Goal: Task Accomplishment & Management: Use online tool/utility

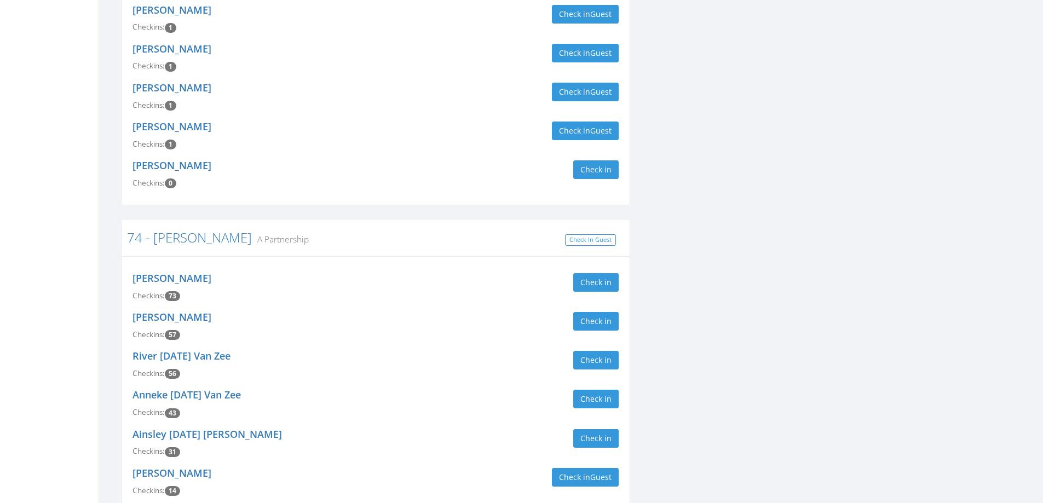
scroll to position [1588, 0]
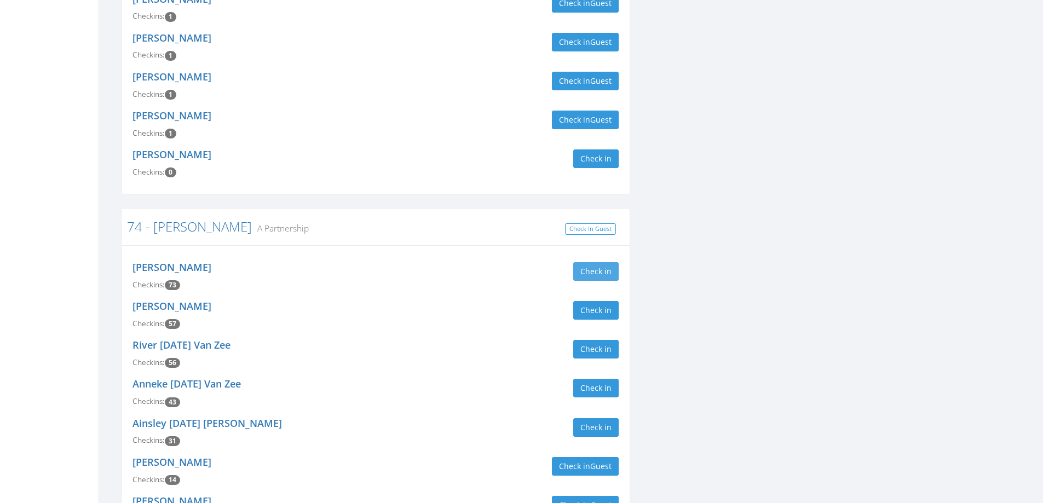
type input "vanze"
click at [600, 262] on button "Check in" at bounding box center [595, 271] width 45 height 19
click at [597, 301] on button "Check in" at bounding box center [595, 310] width 45 height 19
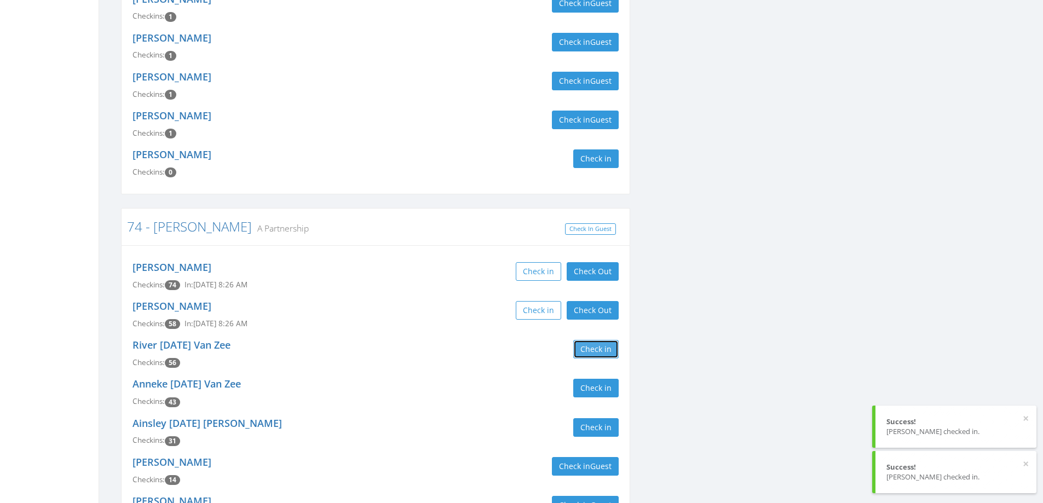
click at [596, 340] on button "Check in" at bounding box center [595, 349] width 45 height 19
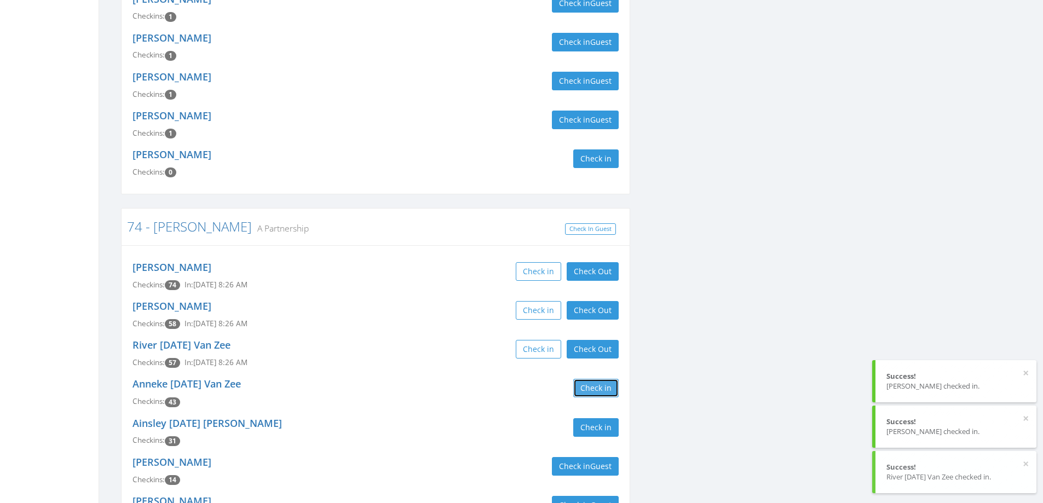
click at [597, 379] on button "Check in" at bounding box center [595, 388] width 45 height 19
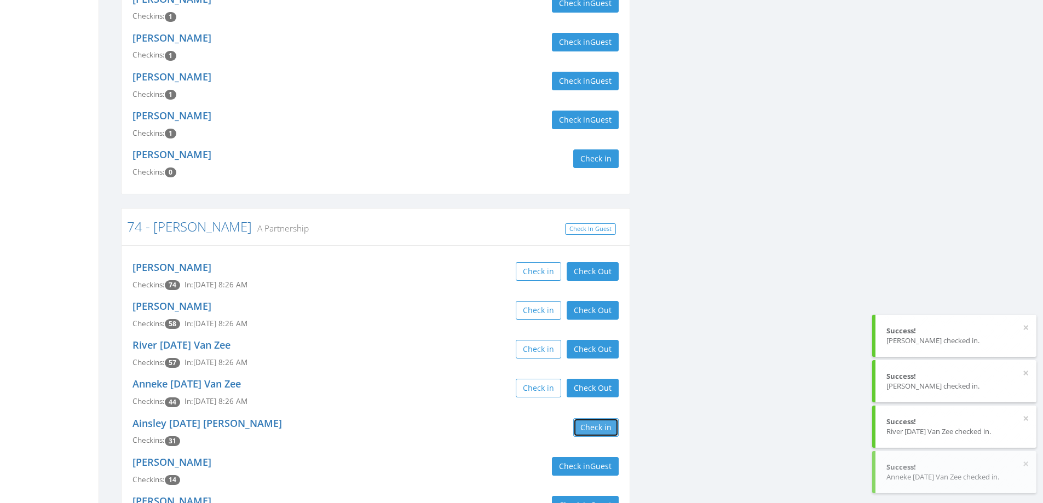
click at [595, 418] on button "Check in" at bounding box center [595, 427] width 45 height 19
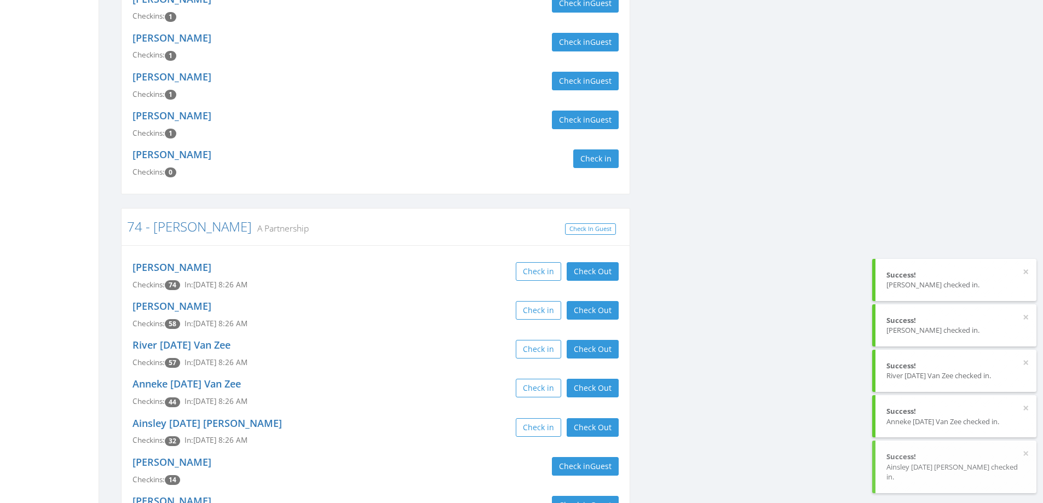
click at [434, 418] on div "Check in Check Out Check Out" at bounding box center [501, 427] width 235 height 19
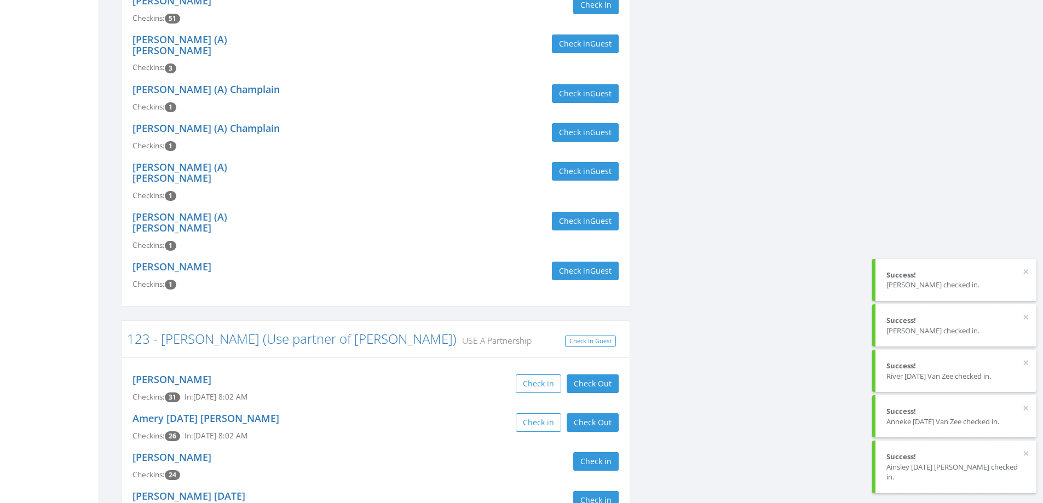
scroll to position [0, 0]
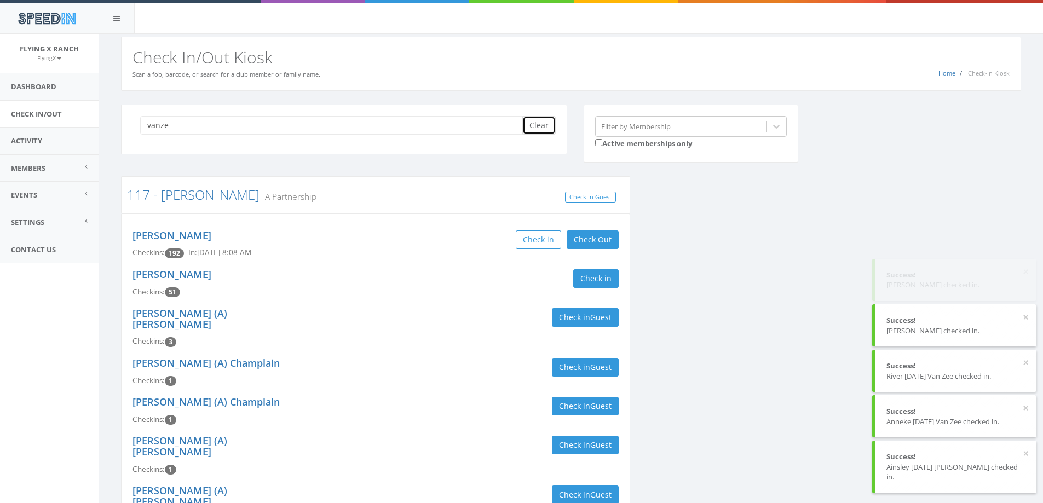
click at [530, 124] on button "Clear" at bounding box center [538, 125] width 33 height 19
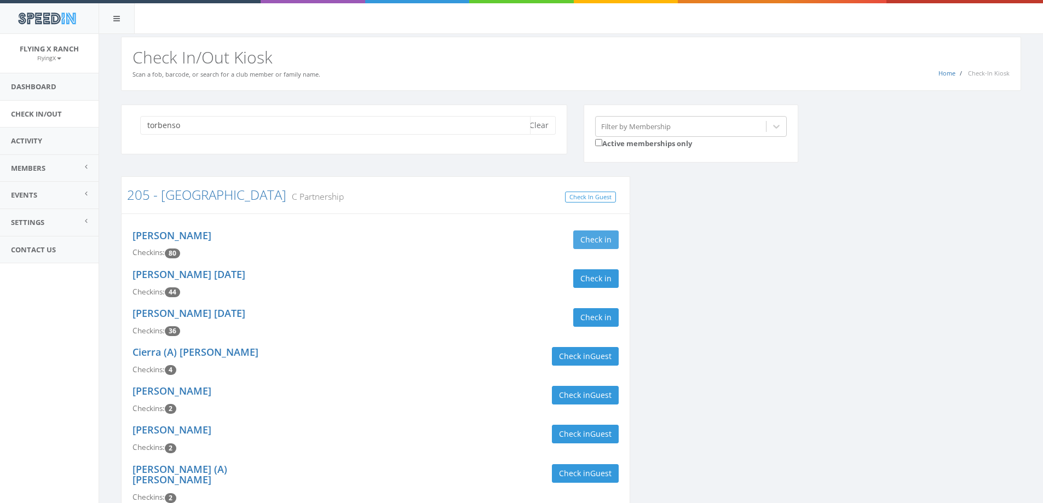
type input "torbenso"
click at [589, 245] on button "Check in" at bounding box center [595, 239] width 45 height 19
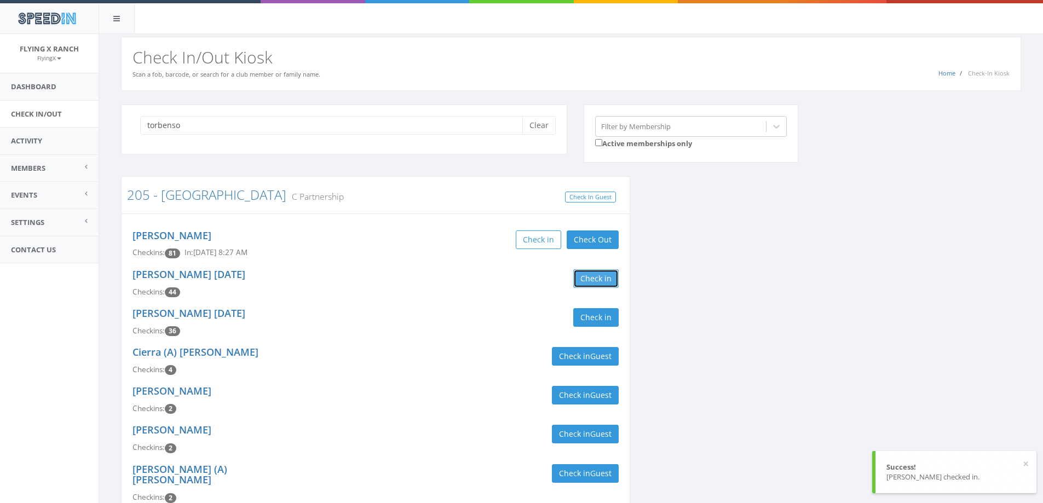
click at [605, 281] on button "Check in" at bounding box center [595, 278] width 45 height 19
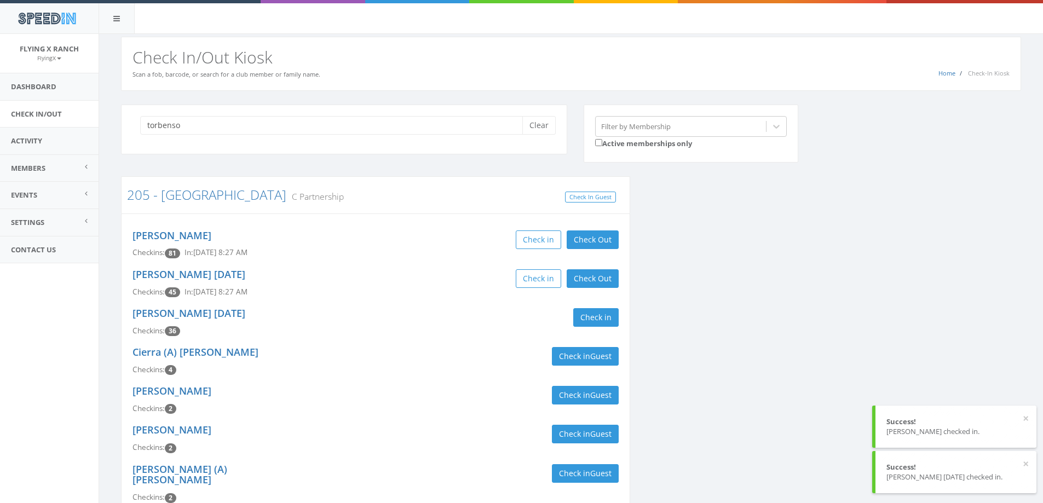
click at [449, 189] on h3 "205 - Torbenson C Partnership" at bounding box center [375, 195] width 497 height 14
click at [533, 128] on button "Clear" at bounding box center [538, 125] width 33 height 19
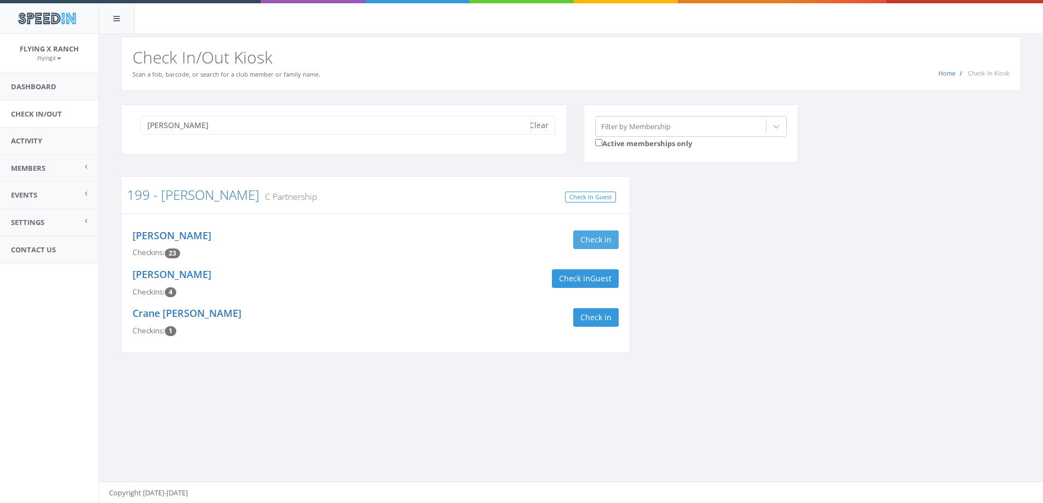
type input "weller"
click at [589, 240] on button "Check in" at bounding box center [595, 239] width 45 height 19
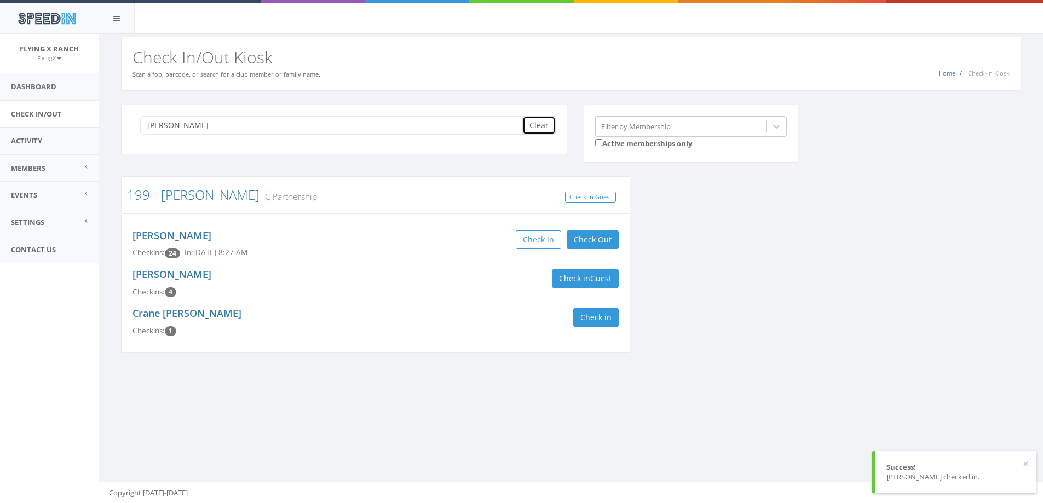
click at [545, 123] on button "Clear" at bounding box center [538, 125] width 33 height 19
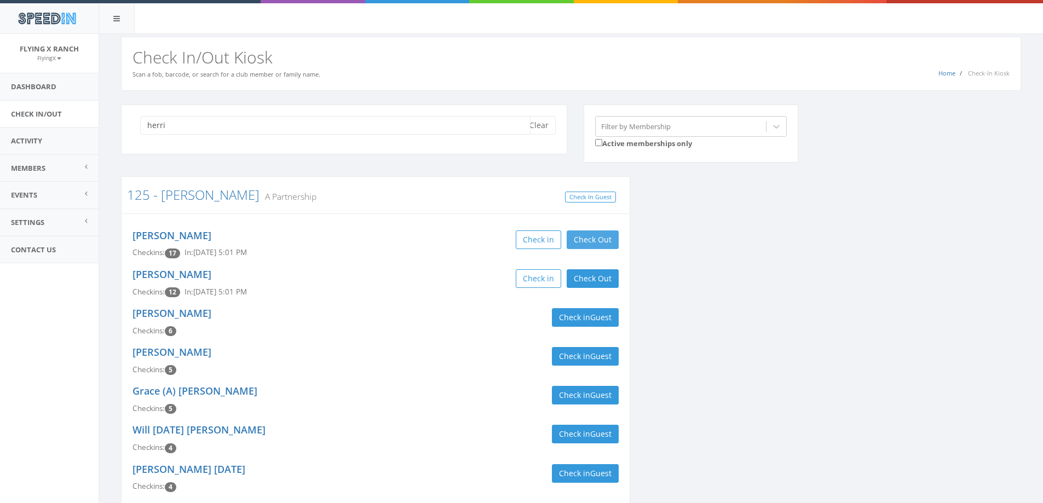
type input "herri"
click at [616, 237] on button "Check Out" at bounding box center [593, 239] width 52 height 19
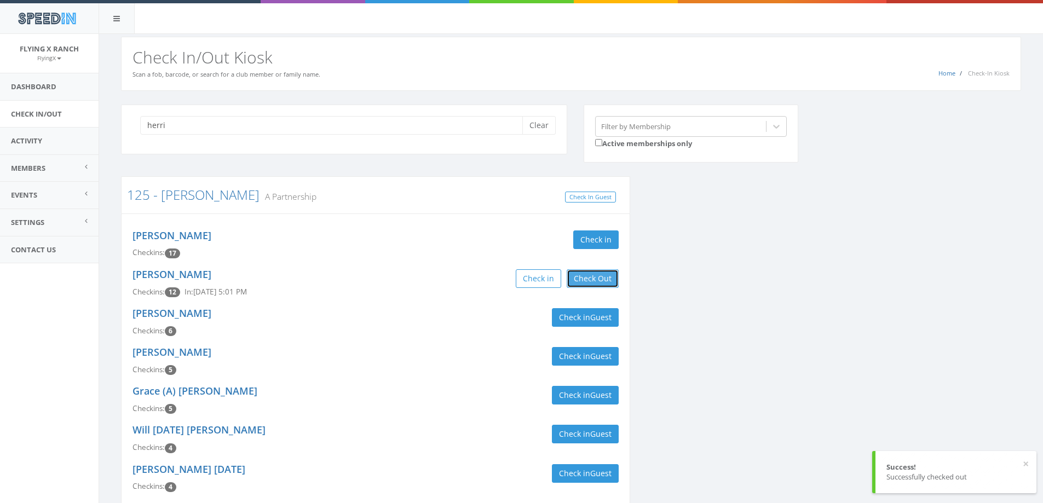
click at [602, 274] on button "Check Out" at bounding box center [593, 278] width 52 height 19
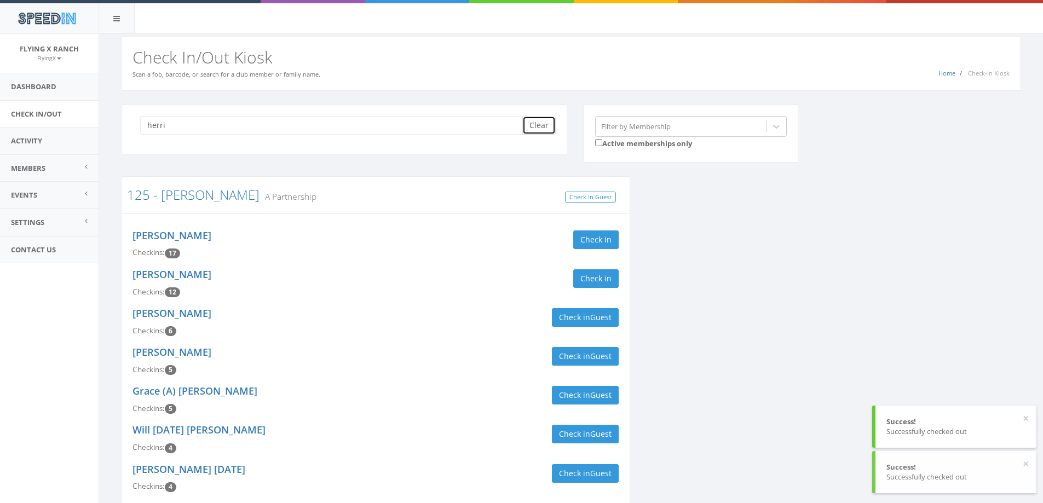
click at [534, 131] on button "Clear" at bounding box center [538, 125] width 33 height 19
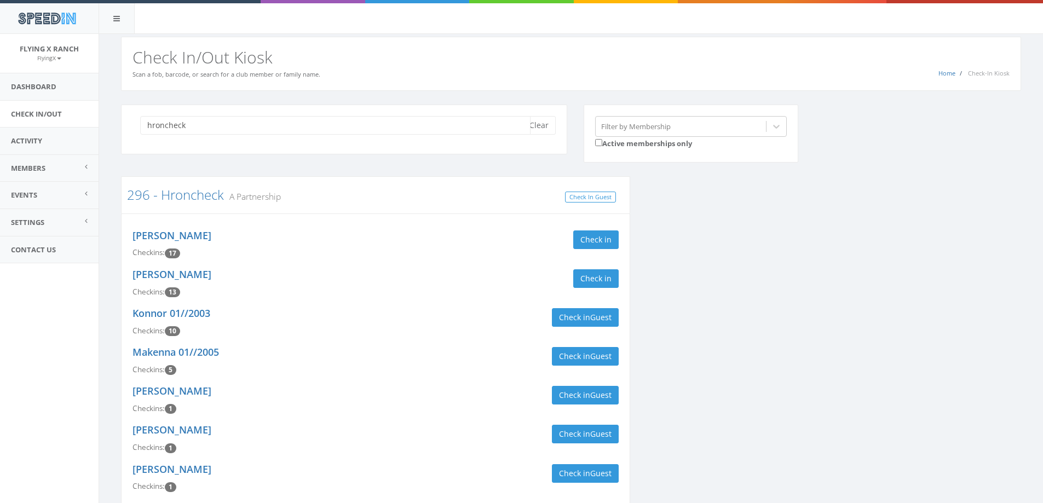
type input "hroncheck"
click at [590, 227] on div "Michael Hroncheck Checkins: 17 Check in" at bounding box center [375, 244] width 503 height 39
click at [590, 235] on button "Check in" at bounding box center [595, 239] width 45 height 19
click at [599, 278] on button "Check in" at bounding box center [595, 278] width 45 height 19
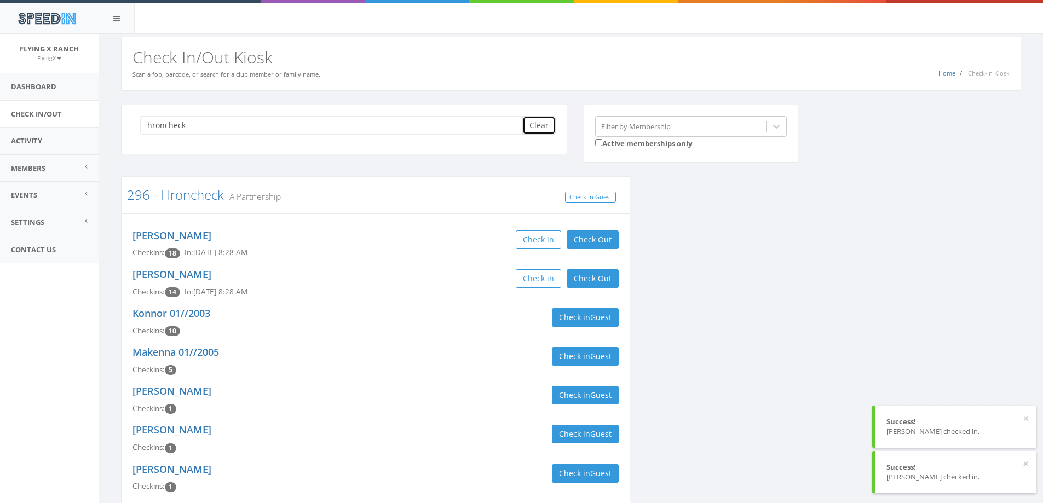
click at [535, 131] on button "Clear" at bounding box center [538, 125] width 33 height 19
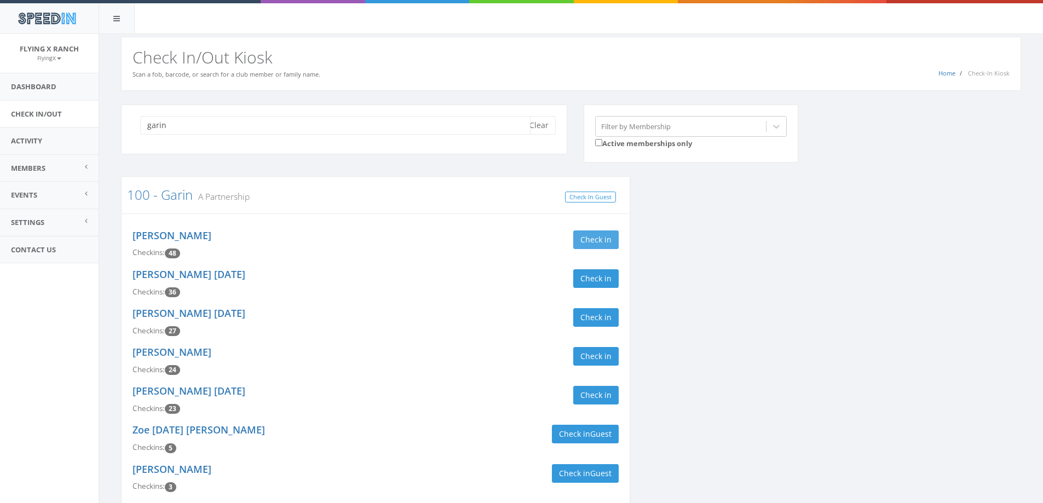
type input "garin"
click at [583, 241] on button "Check in" at bounding box center [595, 239] width 45 height 19
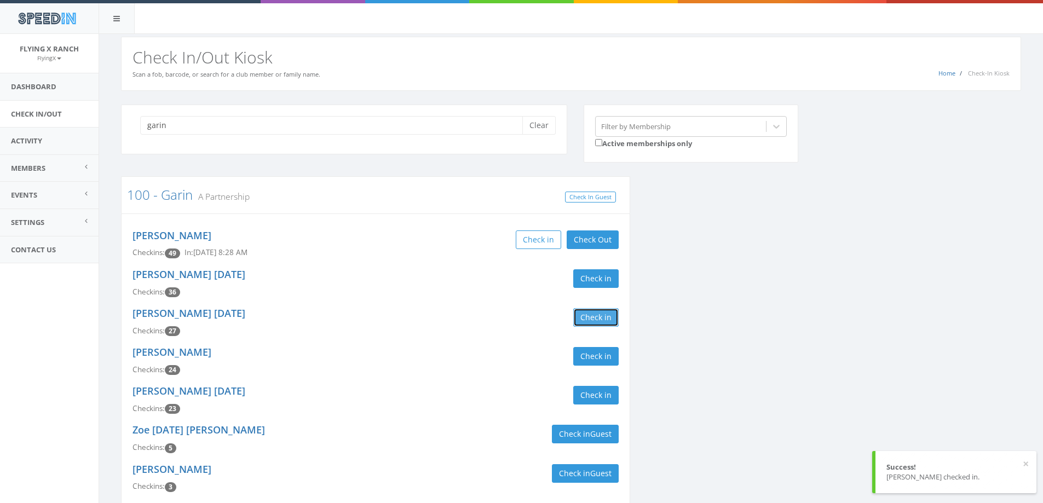
click at [596, 320] on button "Check in" at bounding box center [595, 317] width 45 height 19
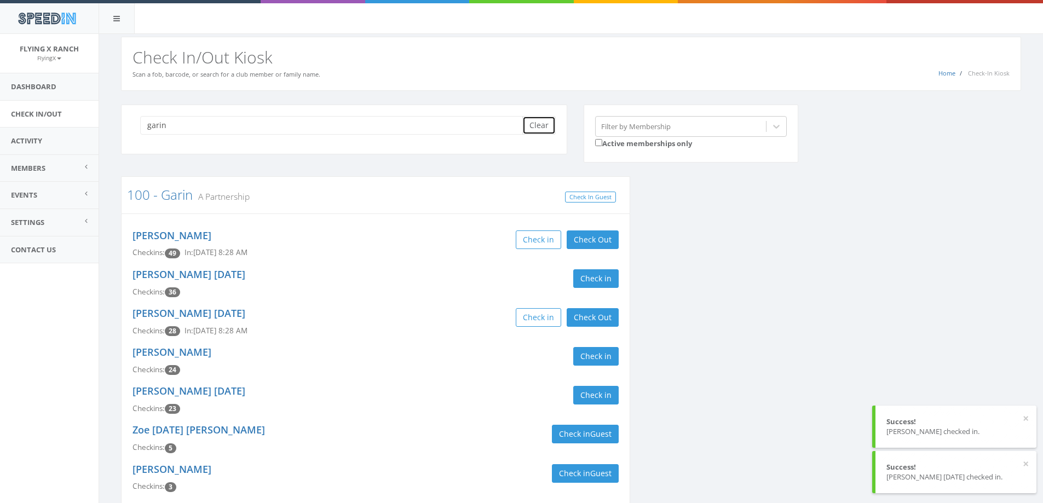
click at [547, 126] on button "Clear" at bounding box center [538, 125] width 33 height 19
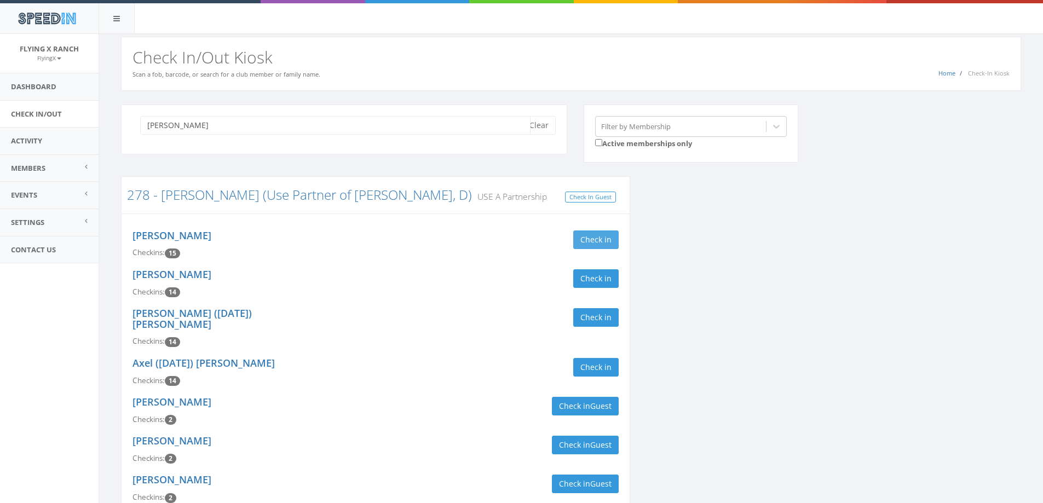
type input "munson"
click at [591, 244] on button "Check in" at bounding box center [595, 239] width 45 height 19
click at [591, 276] on button "Check in" at bounding box center [595, 278] width 45 height 19
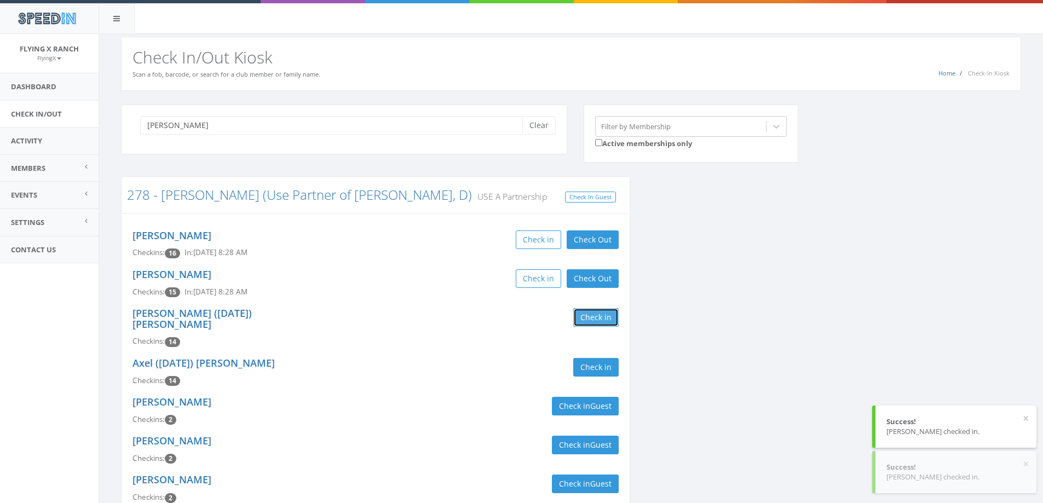
click at [596, 321] on button "Check in" at bounding box center [595, 317] width 45 height 19
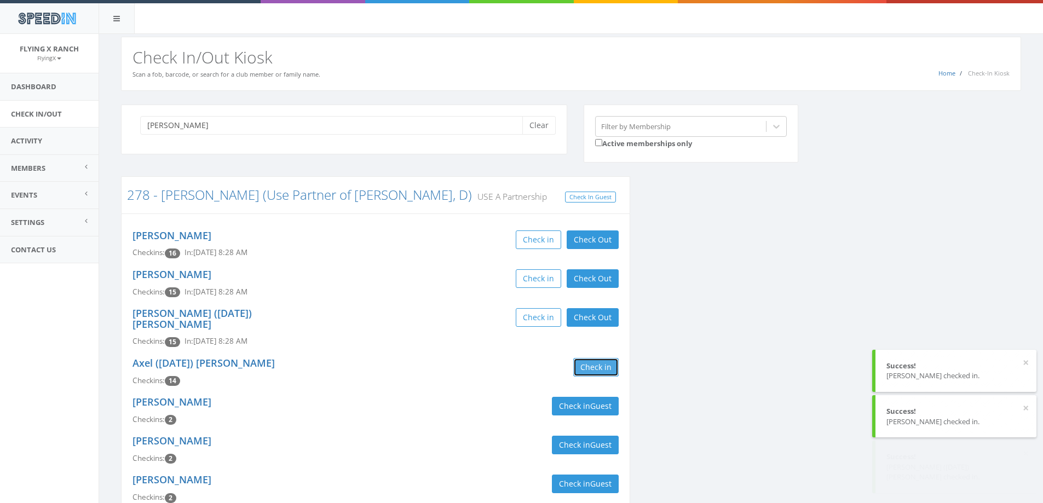
click at [597, 358] on button "Check in" at bounding box center [595, 367] width 45 height 19
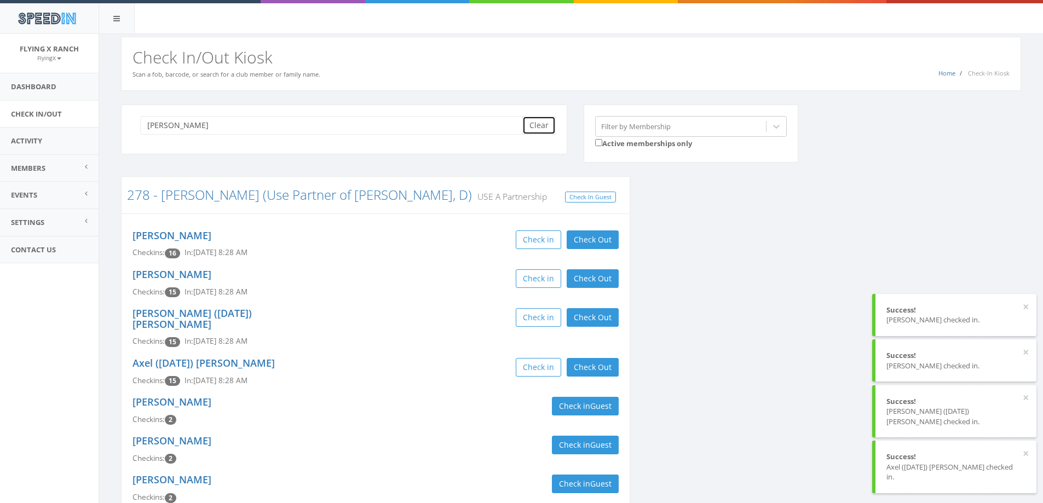
click at [538, 129] on button "Clear" at bounding box center [538, 125] width 33 height 19
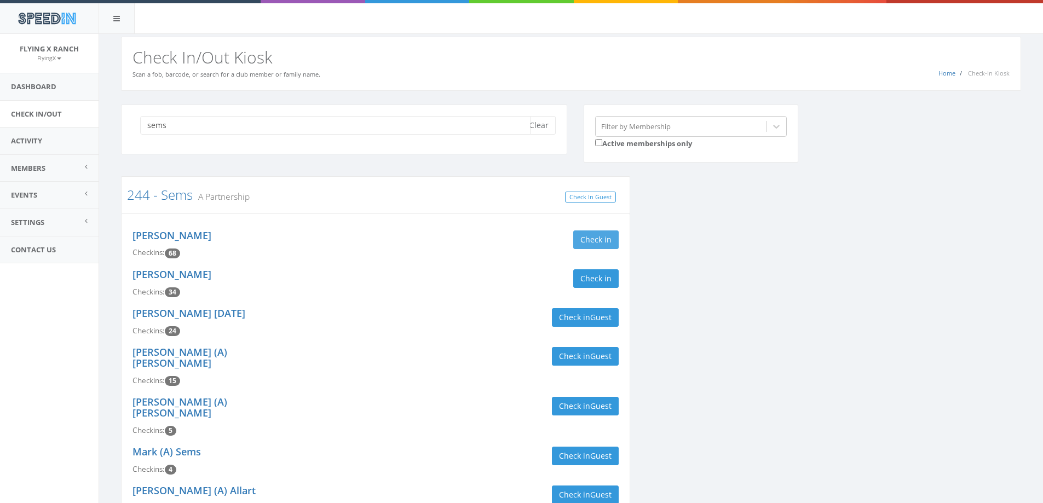
type input "sems"
click at [585, 238] on button "Check in" at bounding box center [595, 239] width 45 height 19
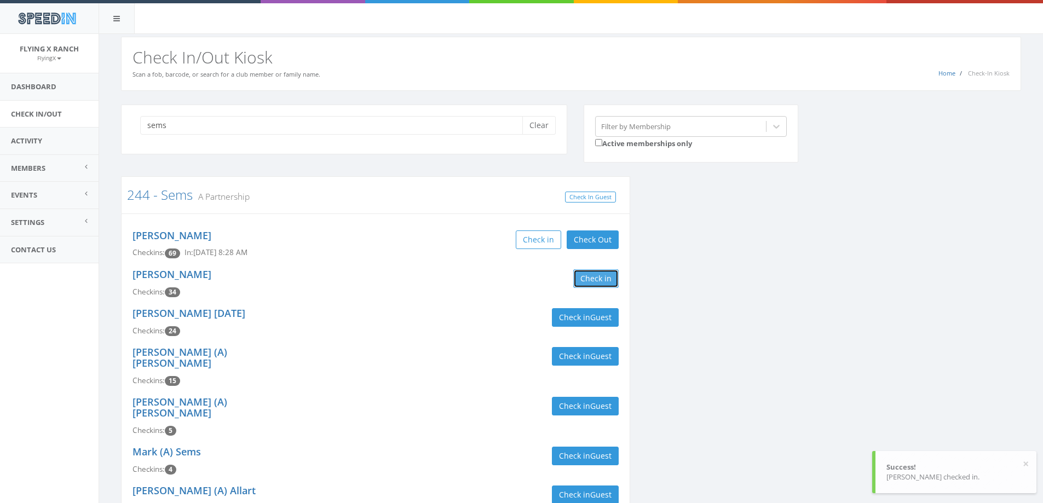
click at [590, 279] on button "Check in" at bounding box center [595, 278] width 45 height 19
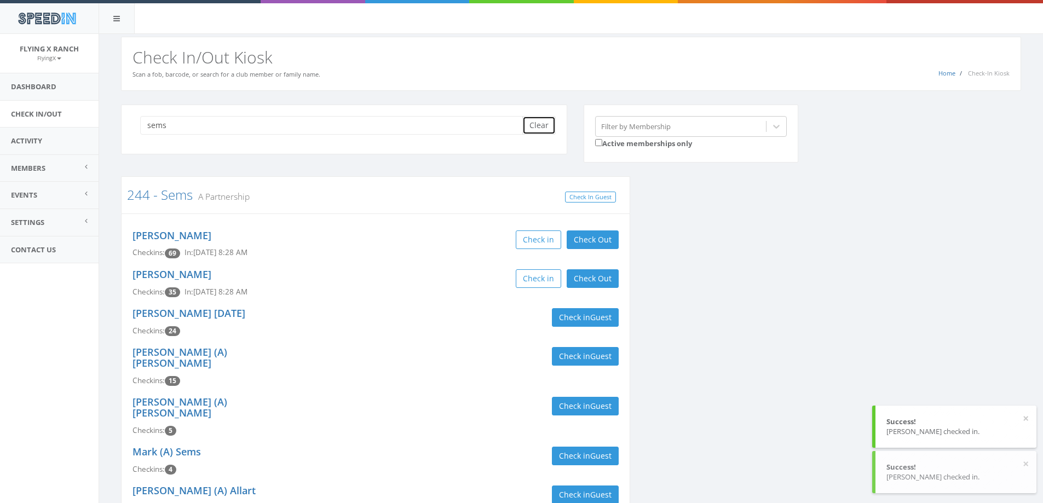
click at [544, 123] on button "Clear" at bounding box center [538, 125] width 33 height 19
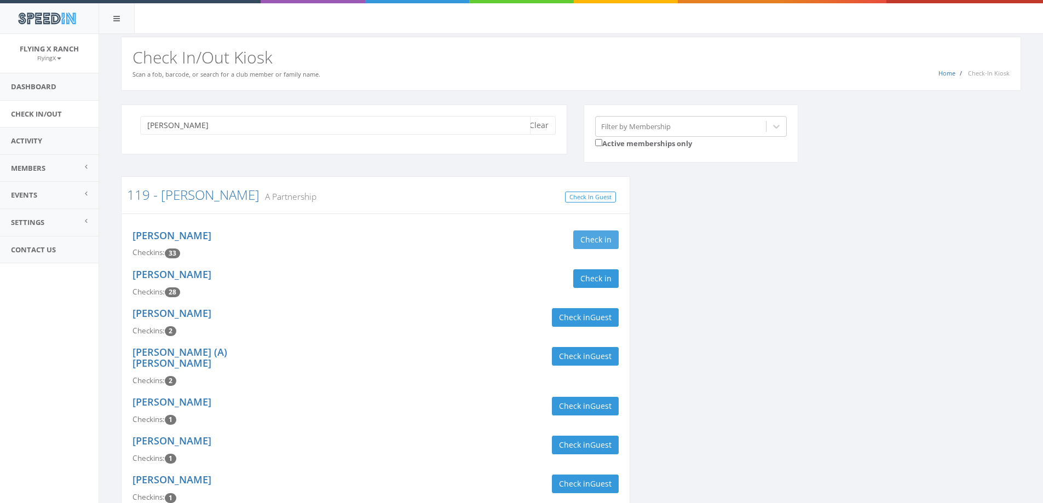
type input "perkins"
click at [607, 235] on button "Check in" at bounding box center [595, 239] width 45 height 19
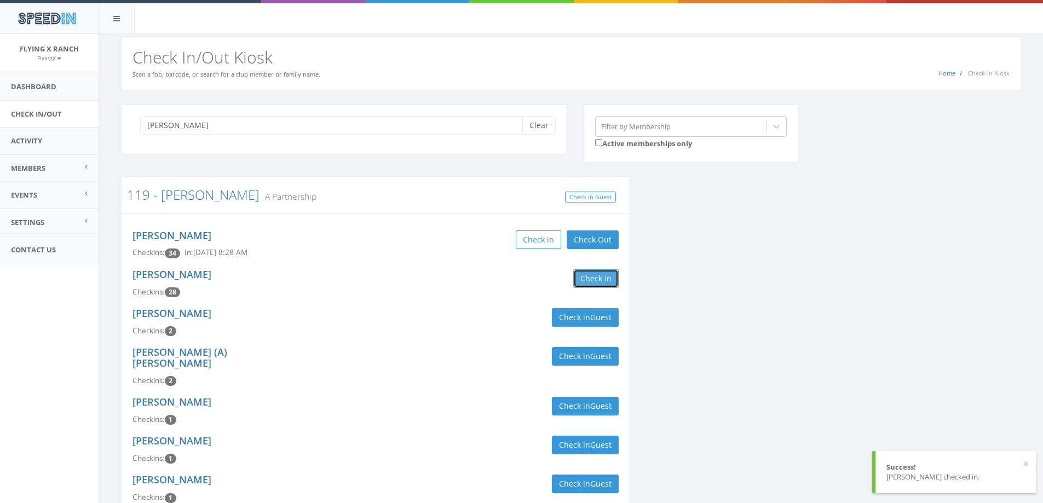
drag, startPoint x: 599, startPoint y: 273, endPoint x: 550, endPoint y: 163, distance: 120.6
click at [599, 273] on button "Check in" at bounding box center [595, 278] width 45 height 19
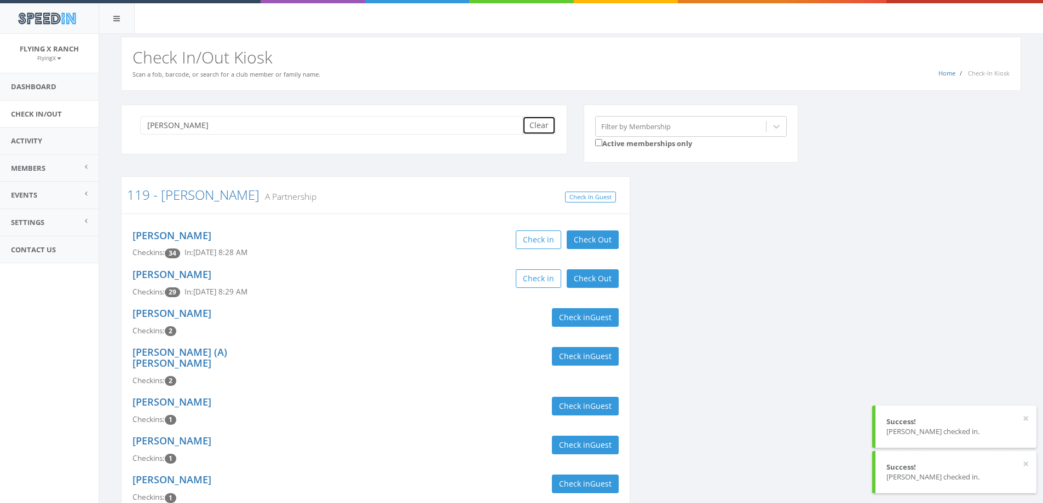
click at [545, 126] on button "Clear" at bounding box center [538, 125] width 33 height 19
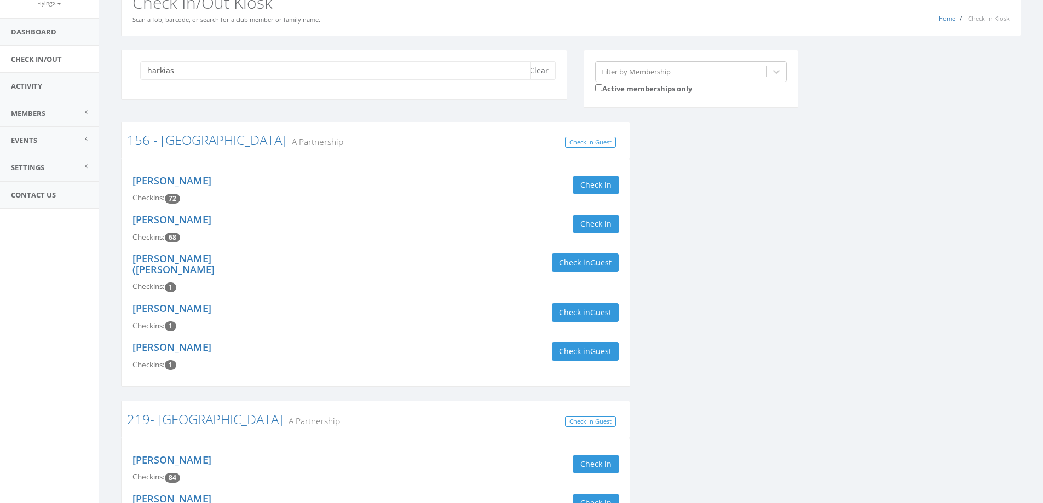
scroll to position [328, 0]
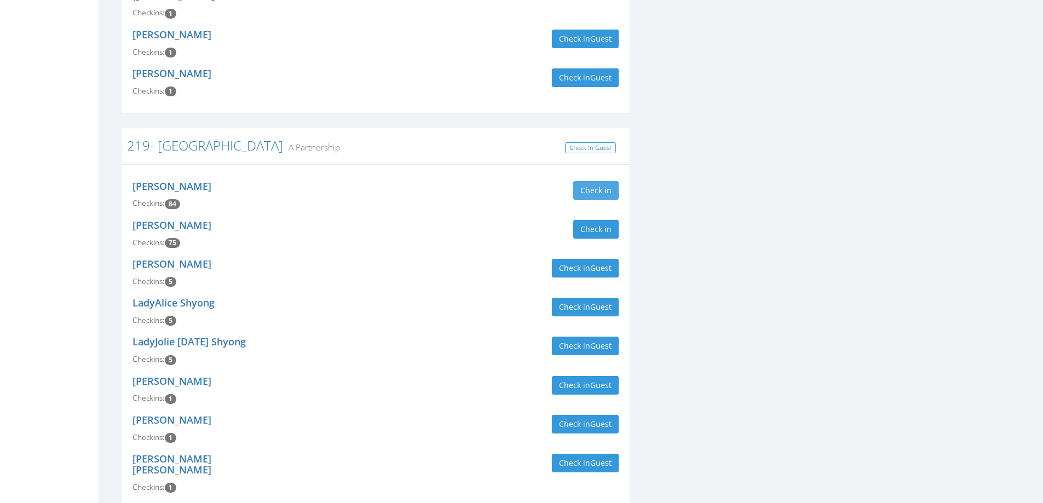
type input "harkias"
click at [600, 181] on button "Check in" at bounding box center [595, 190] width 45 height 19
click at [600, 220] on button "Check in" at bounding box center [595, 229] width 45 height 19
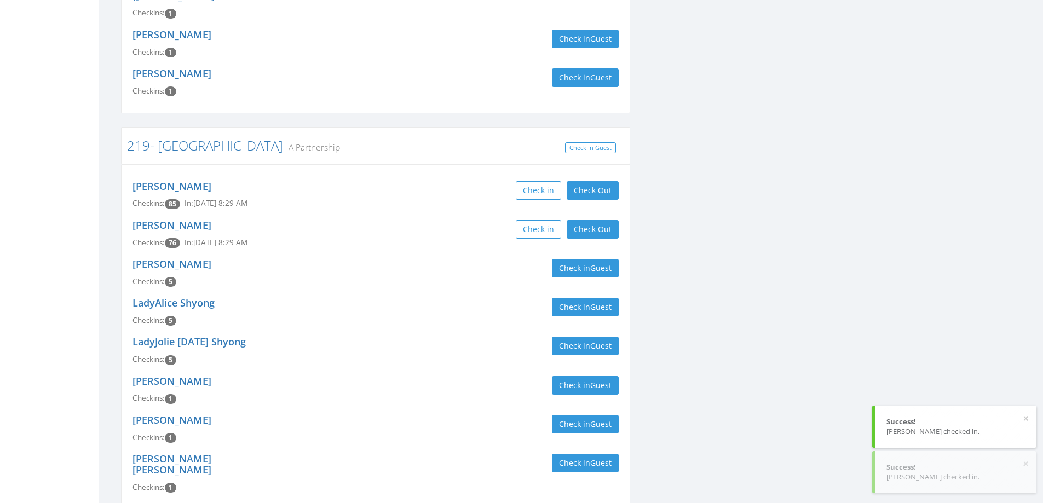
click at [476, 234] on div "Krista Harkias Checkins: 76 In: Oct 4, 8:29 AM Check in Check Out Check Out" at bounding box center [375, 234] width 503 height 39
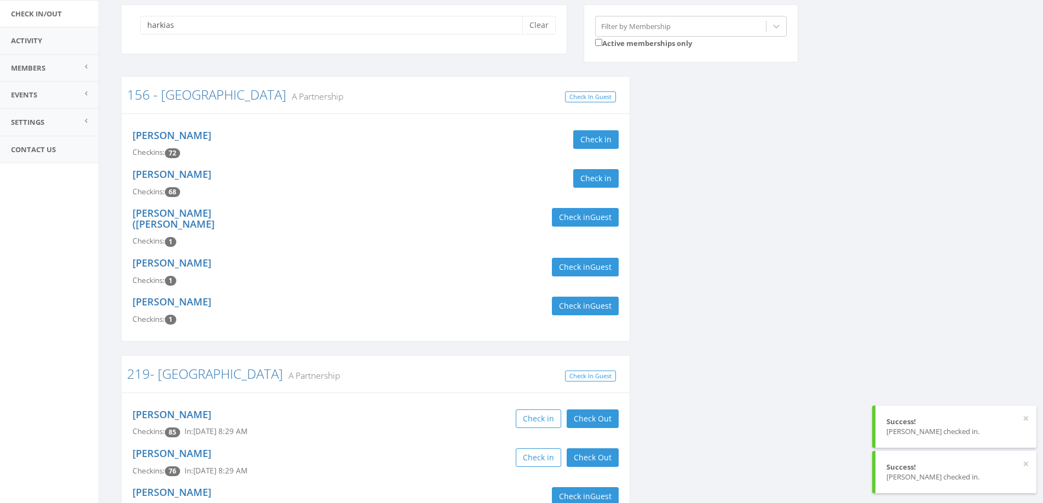
scroll to position [0, 0]
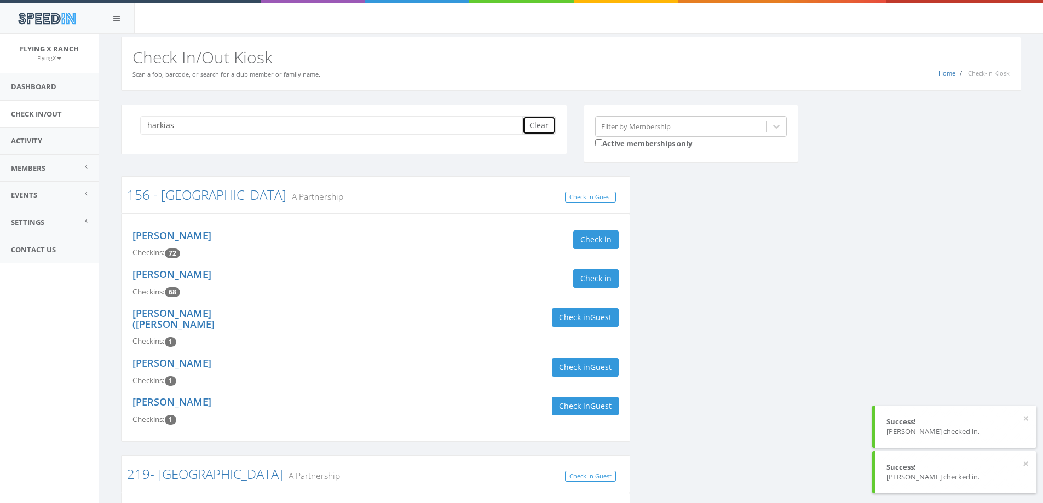
click at [538, 121] on button "Clear" at bounding box center [538, 125] width 33 height 19
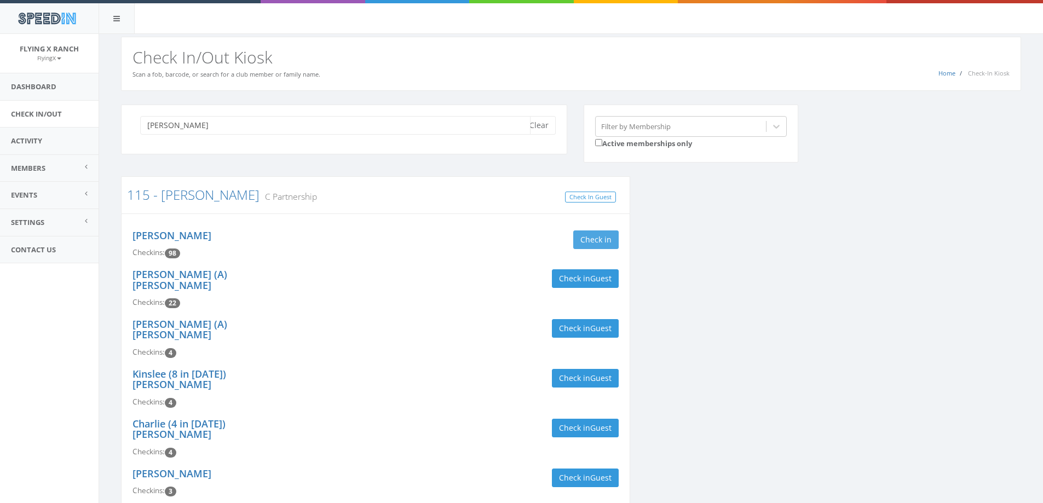
type input "strauch"
click at [613, 241] on button "Check in" at bounding box center [595, 239] width 45 height 19
click at [544, 124] on button "Clear" at bounding box center [538, 125] width 33 height 19
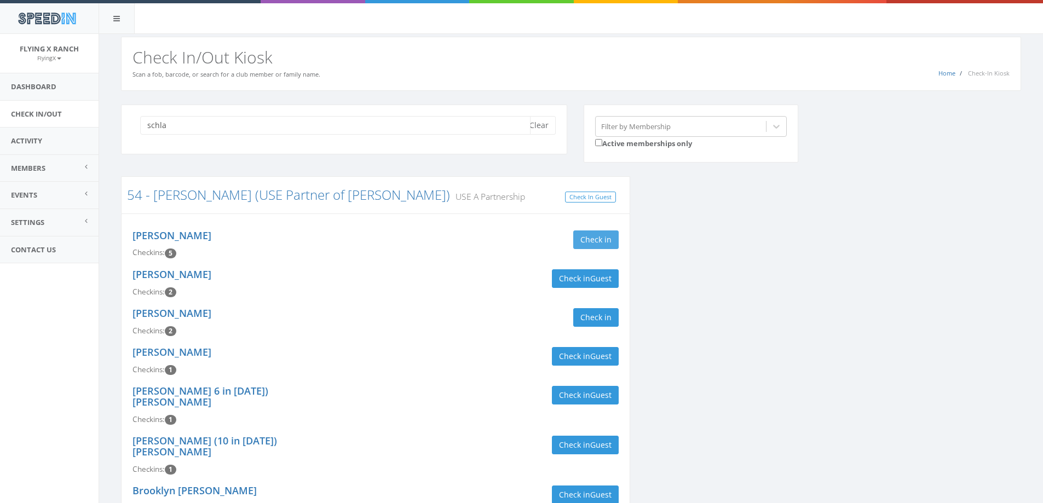
type input "schla"
click at [582, 236] on button "Check in" at bounding box center [595, 239] width 45 height 19
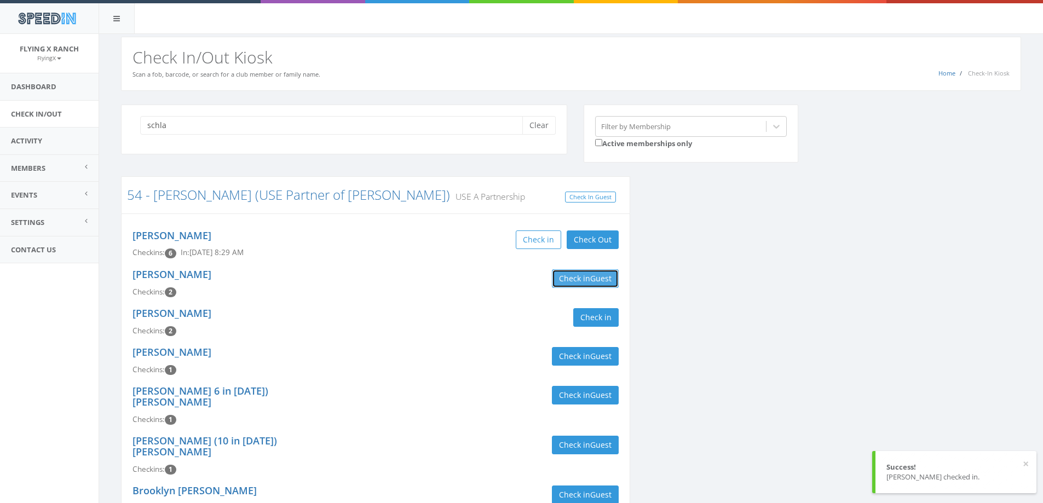
click at [564, 278] on button "Check in Guest" at bounding box center [585, 278] width 67 height 19
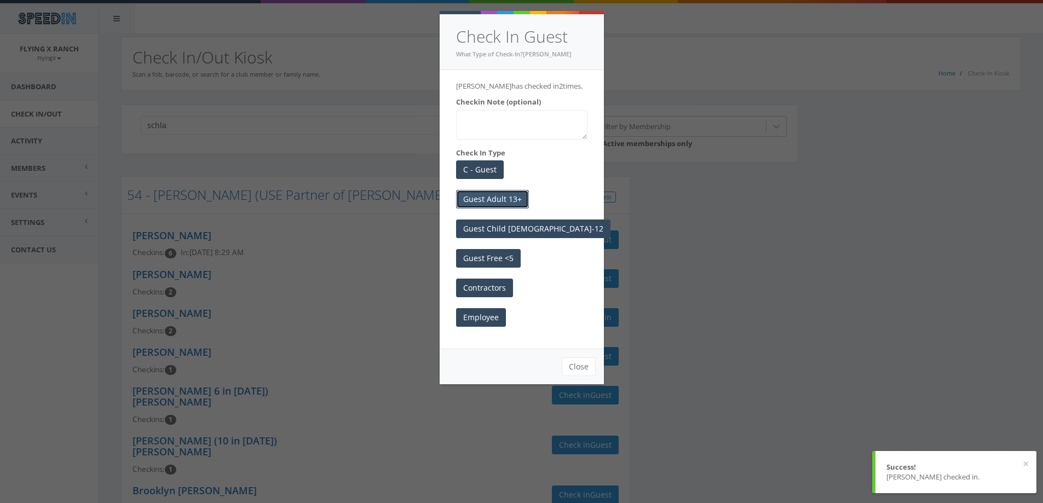
click at [518, 195] on button "Guest Adult 13+" at bounding box center [492, 199] width 73 height 19
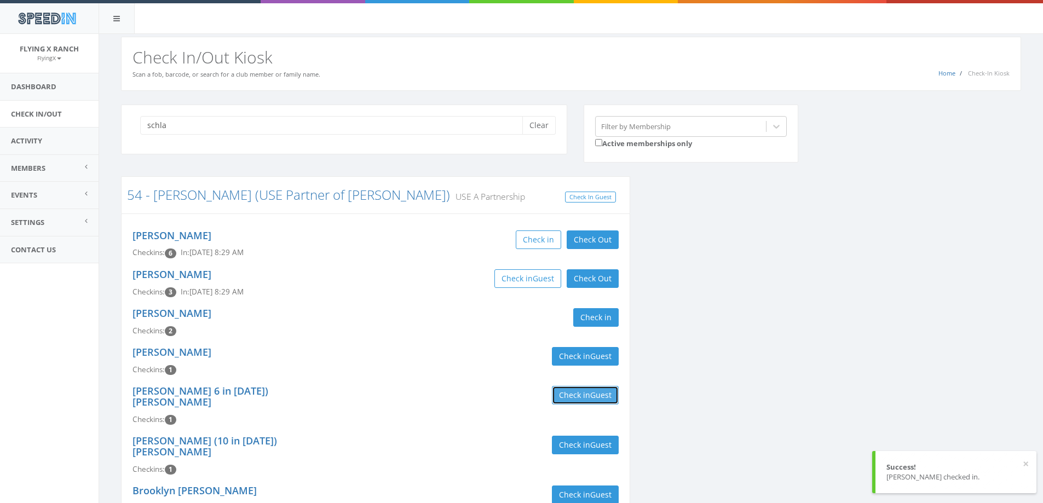
click at [589, 400] on button "Check in Guest" at bounding box center [585, 395] width 67 height 19
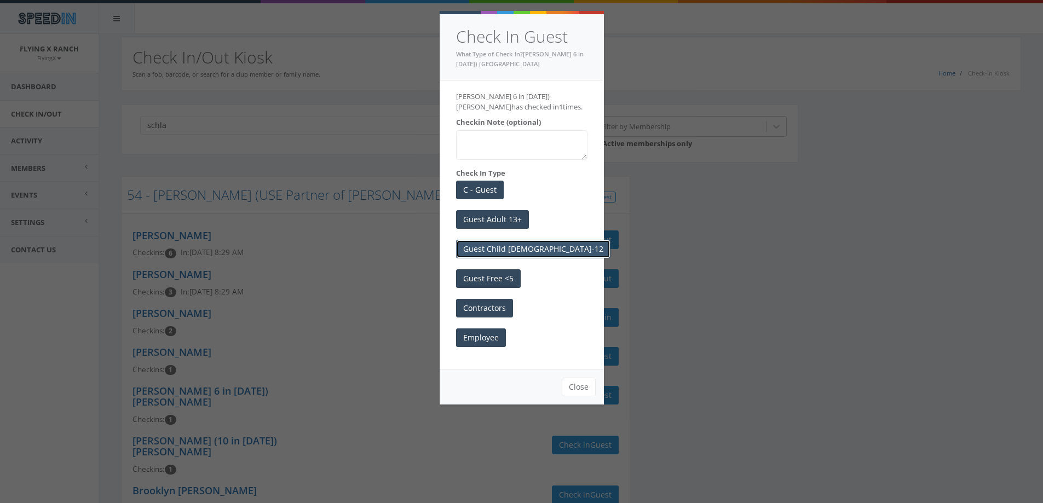
click at [491, 247] on button "Guest Child 6-12" at bounding box center [533, 249] width 154 height 19
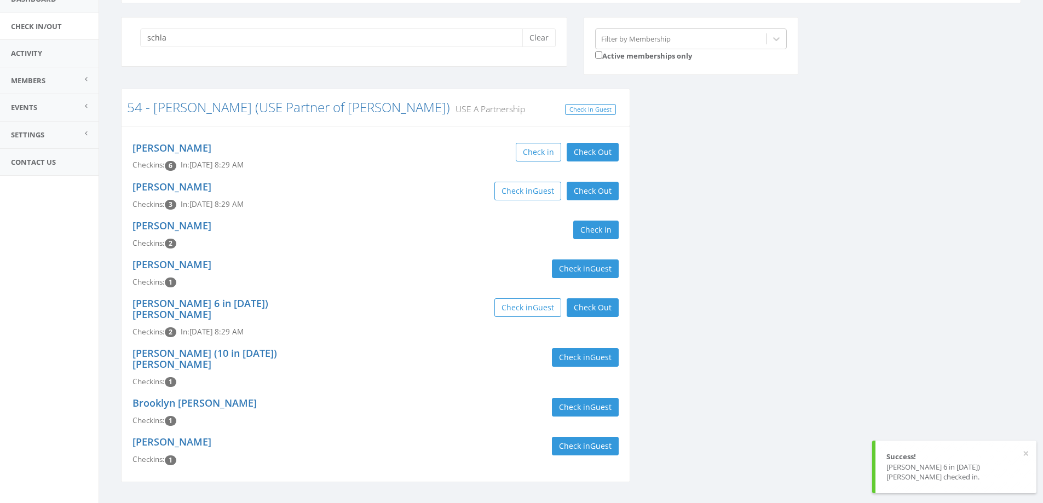
scroll to position [94, 0]
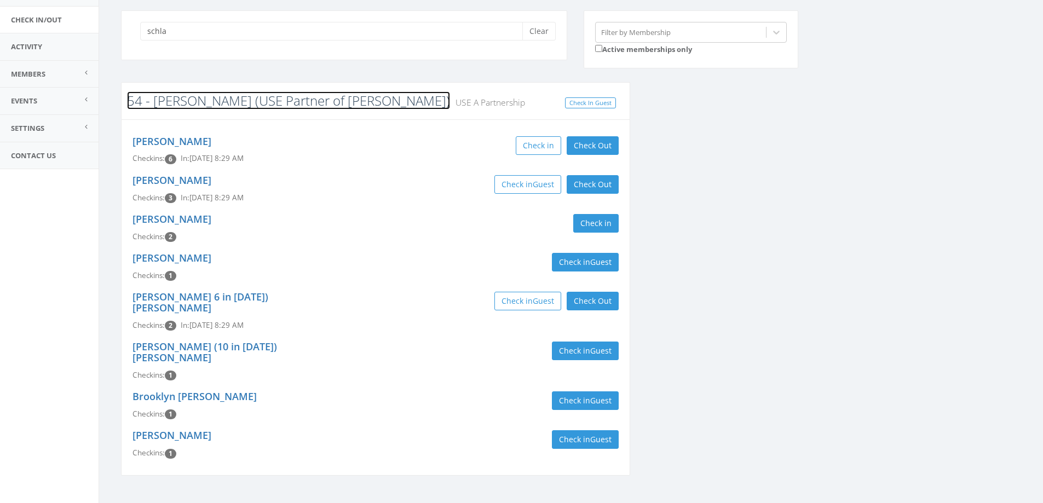
click at [181, 99] on link "54 - [PERSON_NAME] (USE Partner of [PERSON_NAME])" at bounding box center [288, 100] width 323 height 18
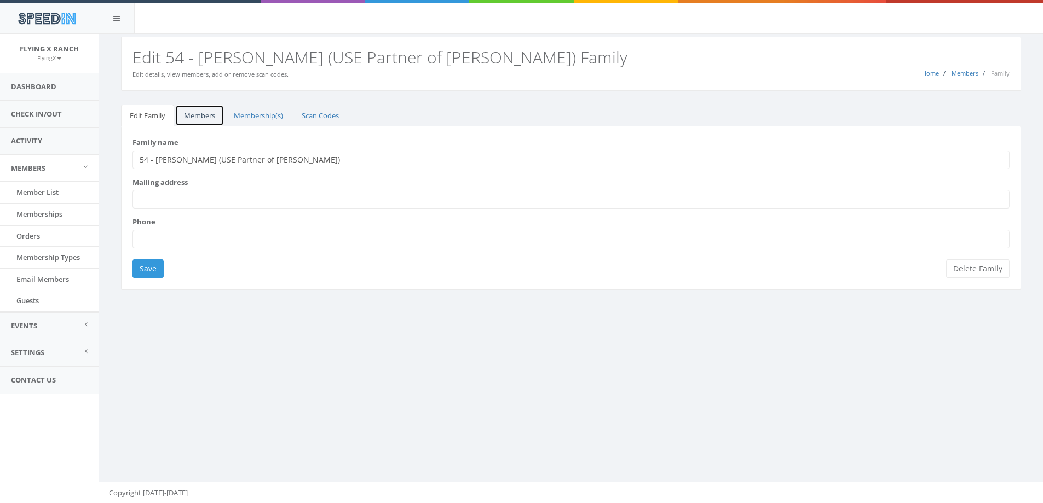
click at [195, 119] on link "Members" at bounding box center [199, 116] width 49 height 22
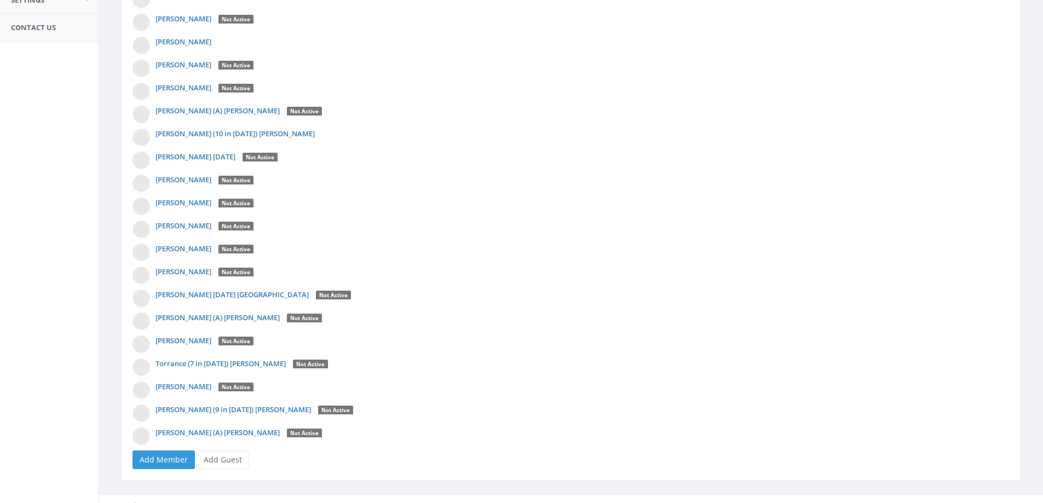
scroll to position [366, 0]
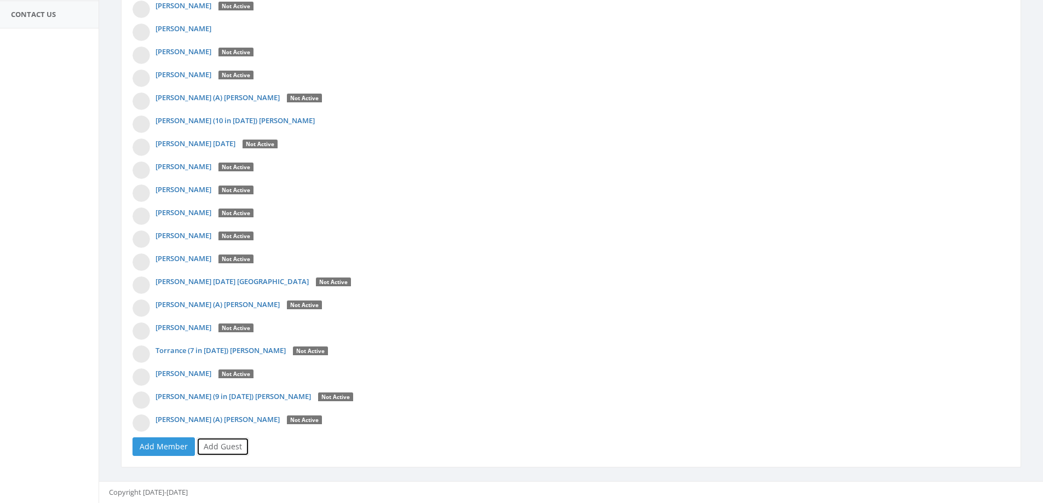
click at [224, 449] on link "Add Guest" at bounding box center [223, 446] width 53 height 19
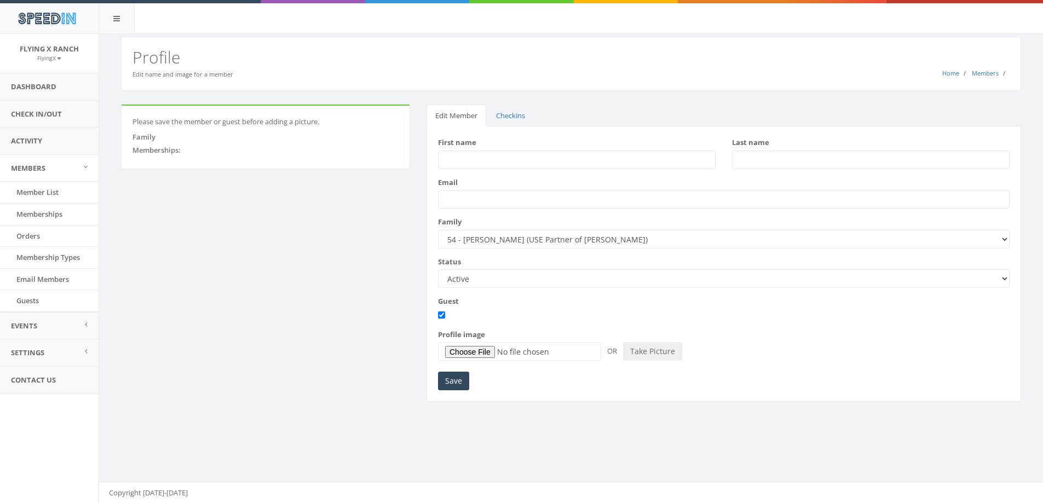
click at [477, 164] on input "First name" at bounding box center [577, 160] width 278 height 19
type input "Beckam (6 in 2025)"
type input "Schlawin"
click at [447, 381] on input "Save" at bounding box center [453, 381] width 31 height 19
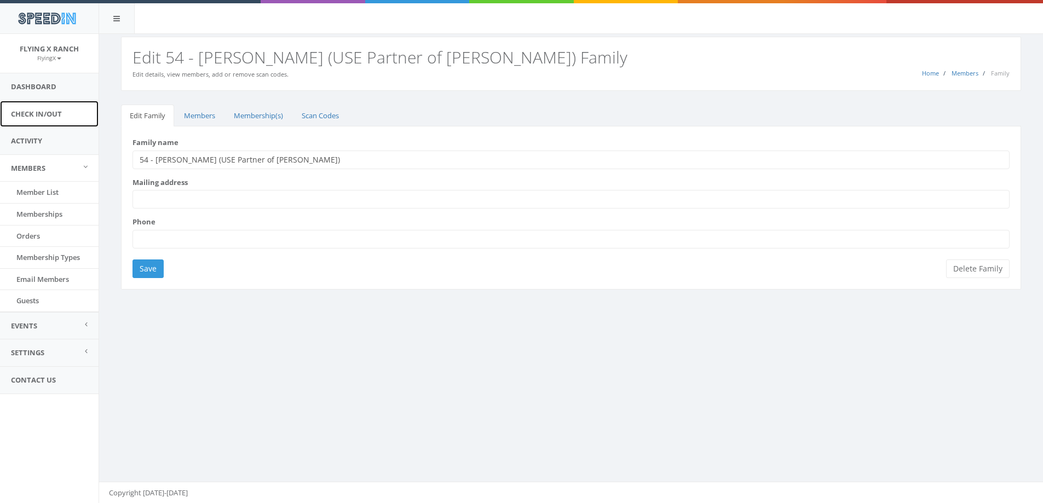
click at [41, 119] on link "Check In/Out" at bounding box center [49, 114] width 99 height 27
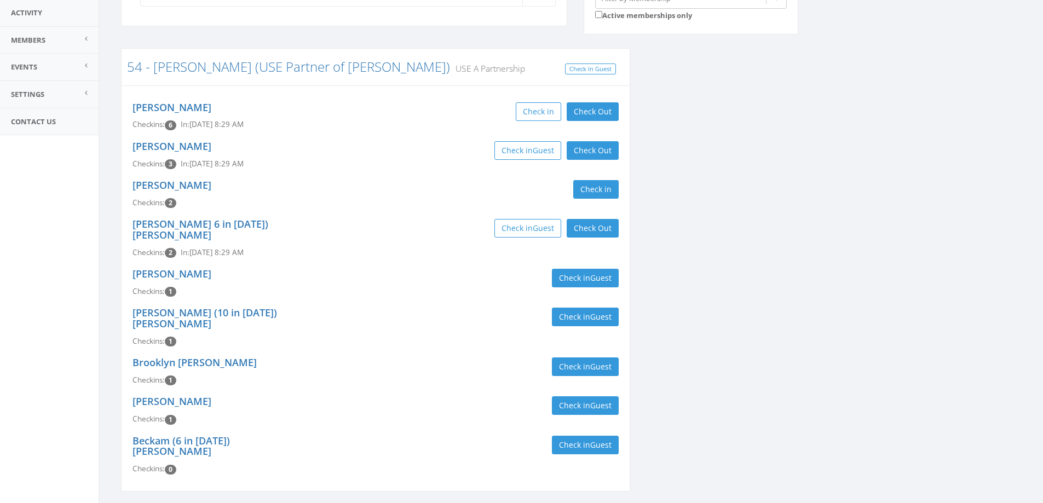
scroll to position [133, 0]
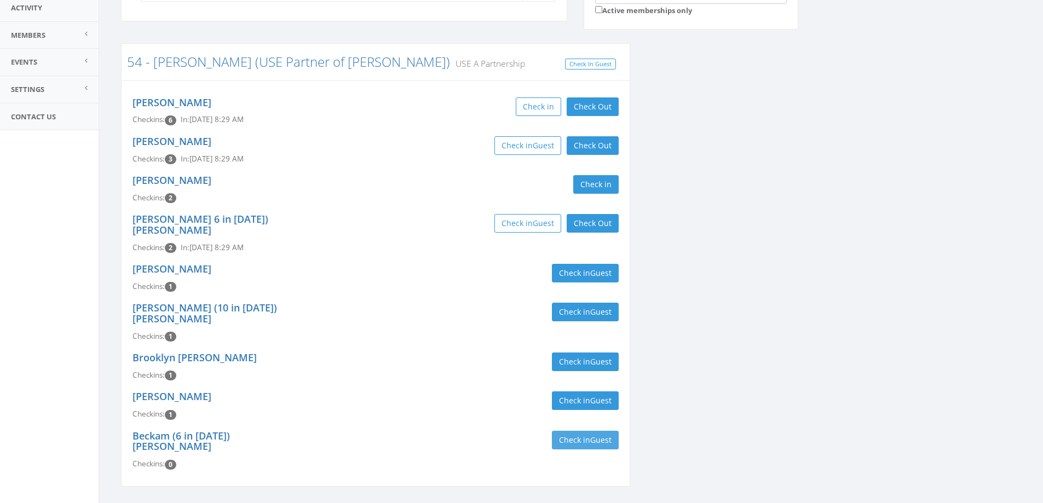
type input "schl"
click at [573, 431] on button "Check in Guest" at bounding box center [585, 440] width 67 height 19
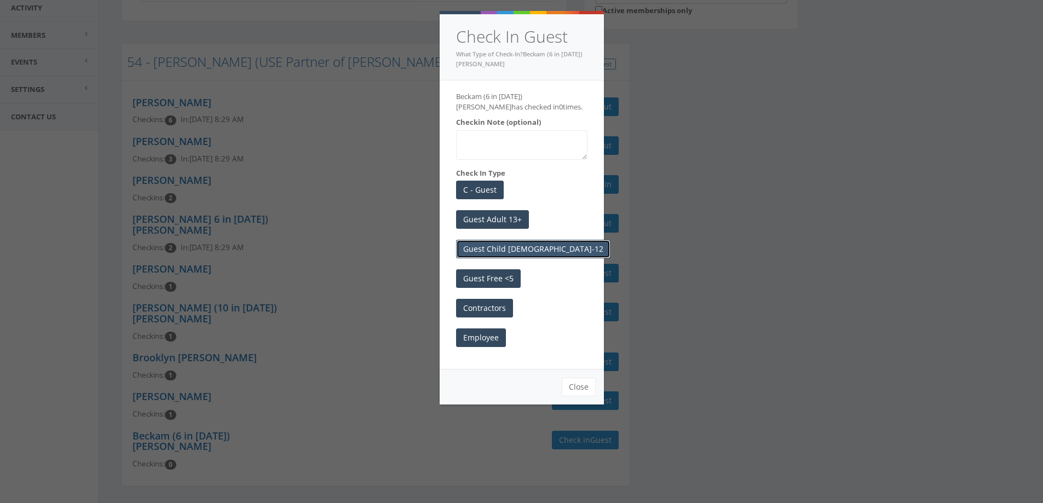
click at [486, 253] on button "Guest Child [DEMOGRAPHIC_DATA]-12" at bounding box center [533, 249] width 154 height 19
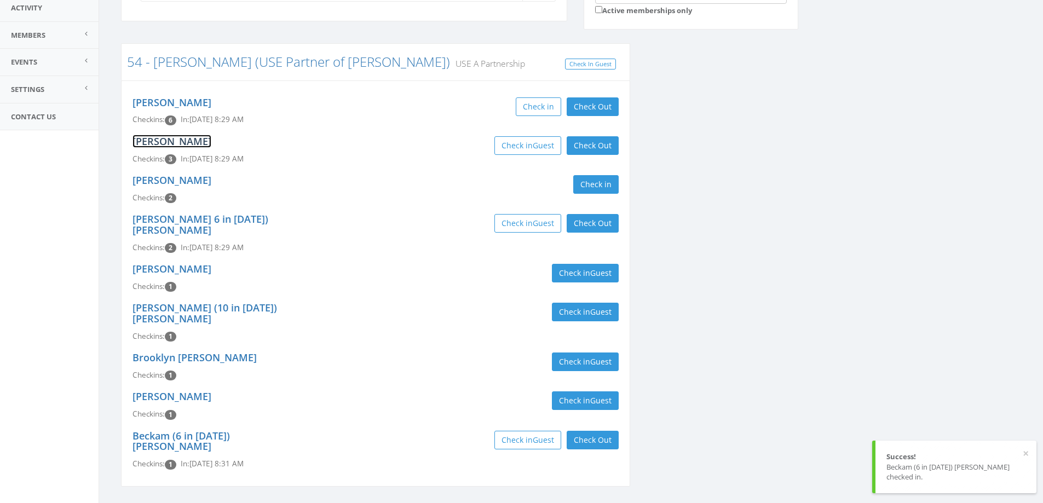
click at [173, 143] on link "[PERSON_NAME]" at bounding box center [171, 141] width 79 height 13
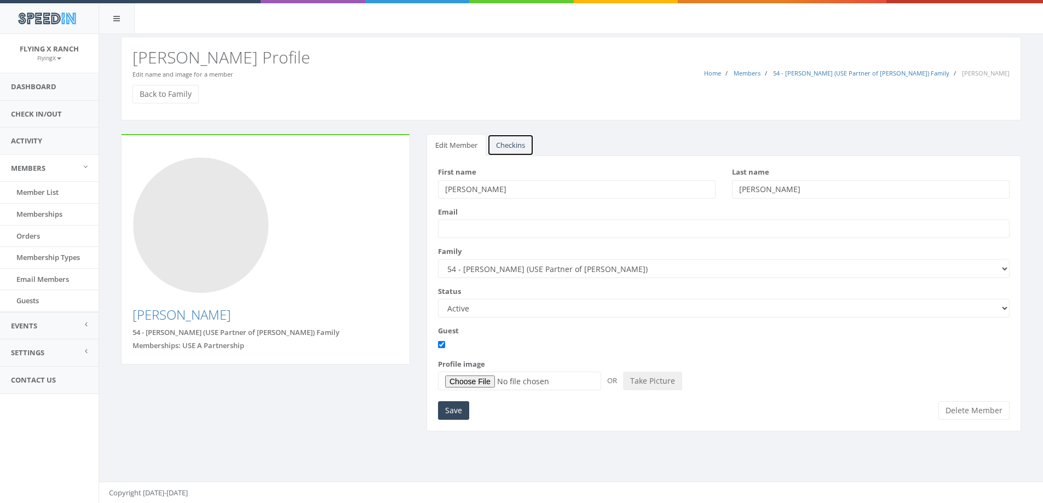
click at [519, 147] on link "Checkins" at bounding box center [510, 145] width 47 height 22
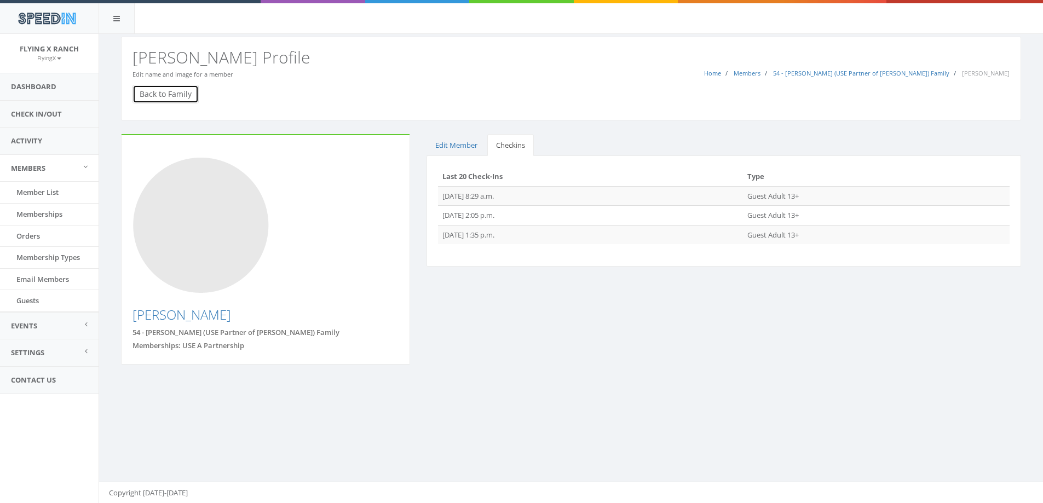
click at [147, 96] on link "Back to Family" at bounding box center [165, 94] width 66 height 19
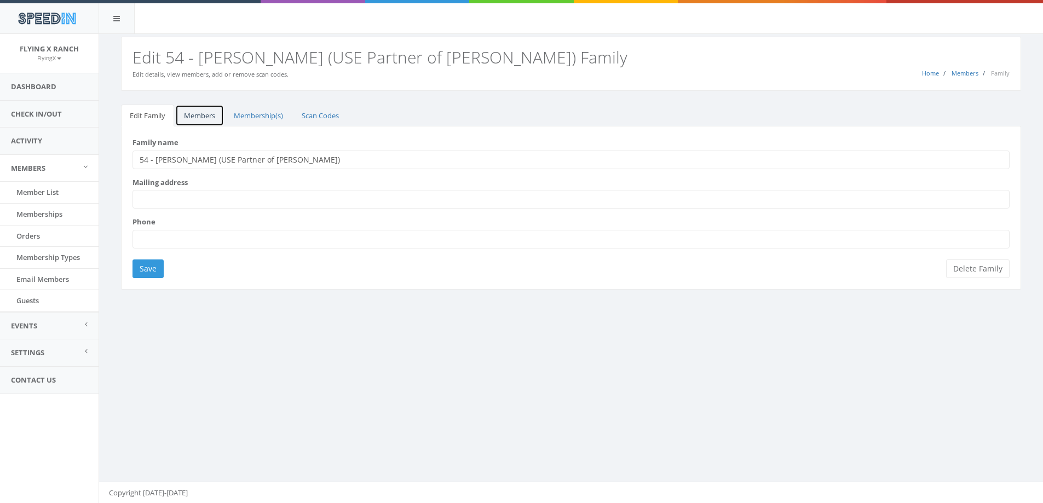
click at [194, 120] on link "Members" at bounding box center [199, 116] width 49 height 22
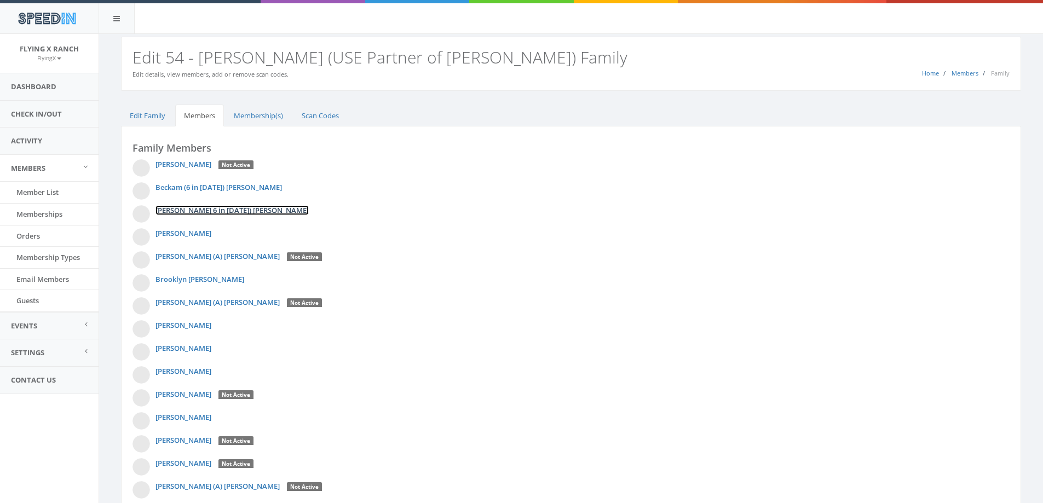
click at [167, 207] on link "[PERSON_NAME] 6 in [DATE]) [PERSON_NAME]" at bounding box center [231, 210] width 153 height 10
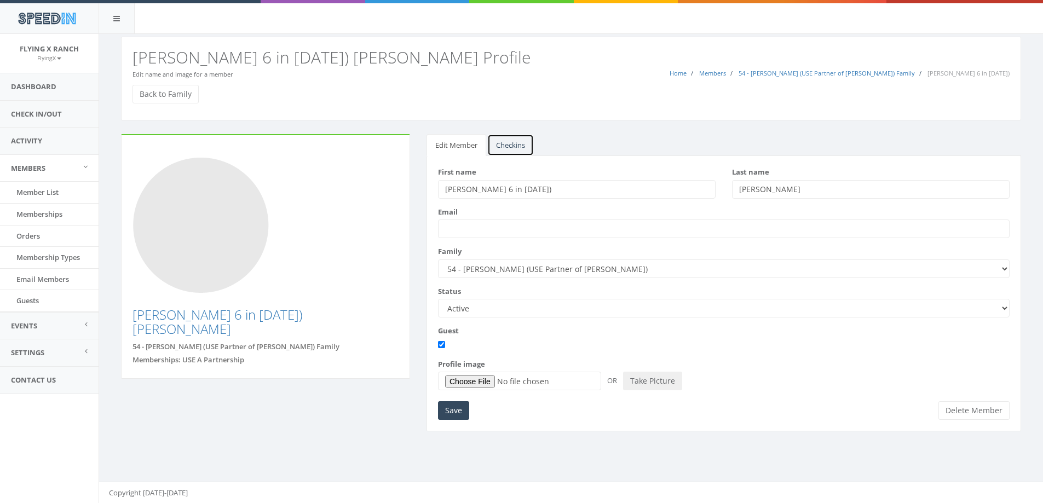
click at [509, 144] on link "Checkins" at bounding box center [510, 145] width 47 height 22
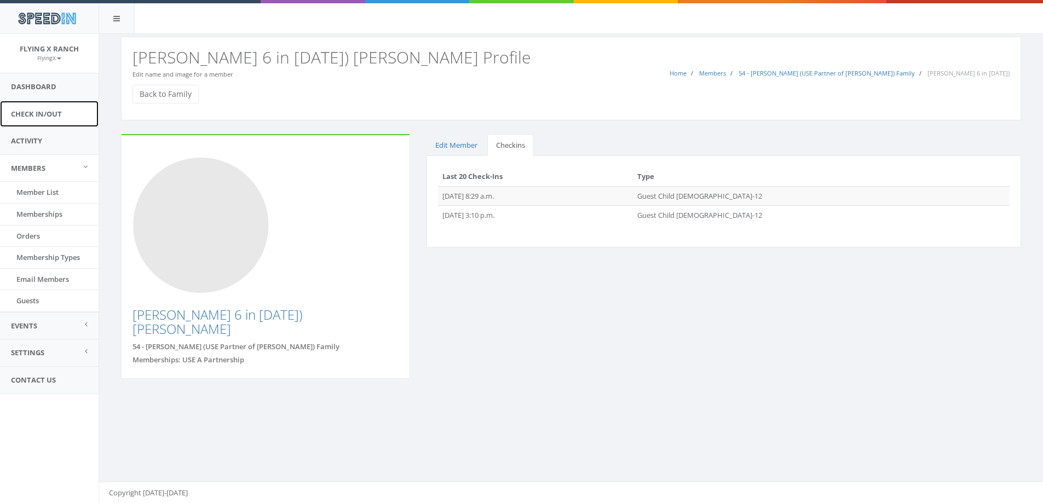
click at [32, 114] on link "Check In/Out" at bounding box center [49, 114] width 99 height 27
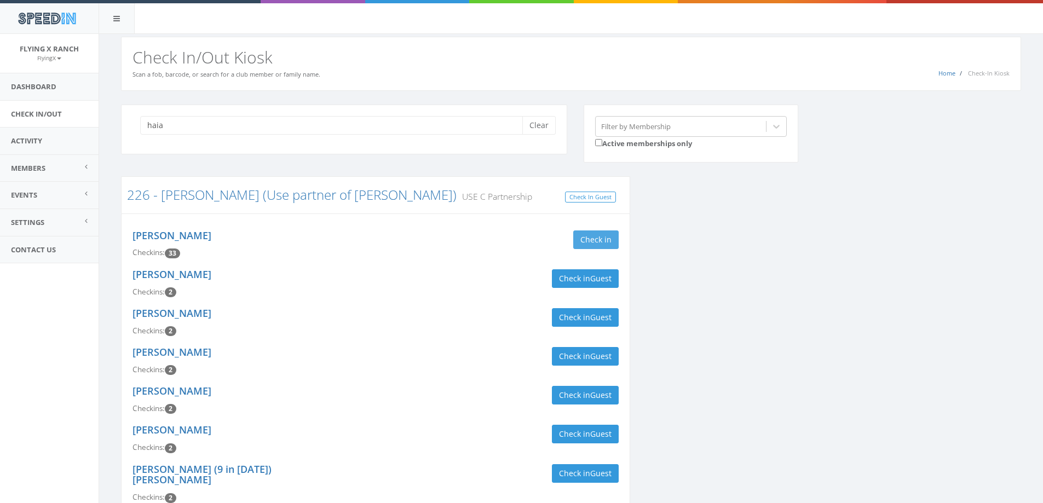
type input "haia"
click at [595, 235] on button "Check in" at bounding box center [595, 239] width 45 height 19
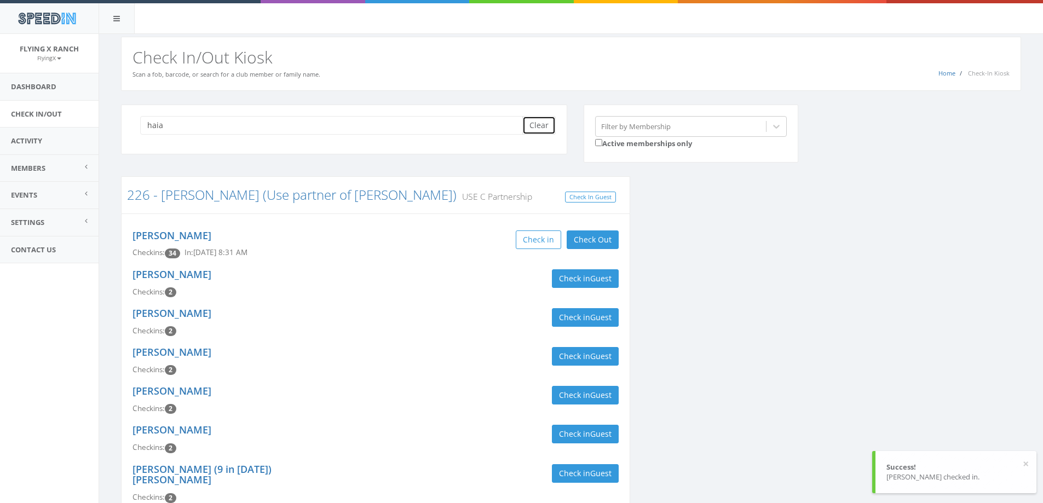
click at [536, 122] on button "Clear" at bounding box center [538, 125] width 33 height 19
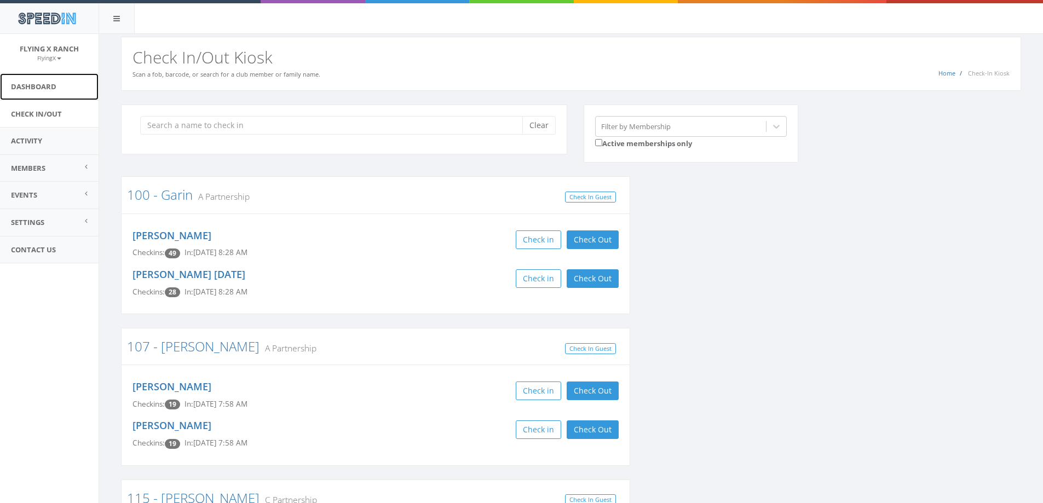
click at [37, 86] on link "Dashboard" at bounding box center [49, 86] width 99 height 27
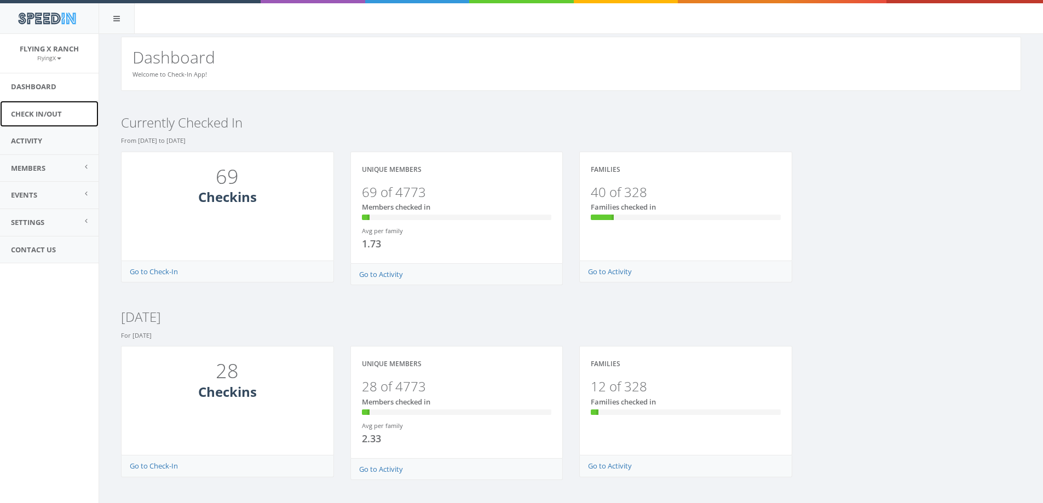
click at [37, 113] on link "Check In/Out" at bounding box center [49, 114] width 99 height 27
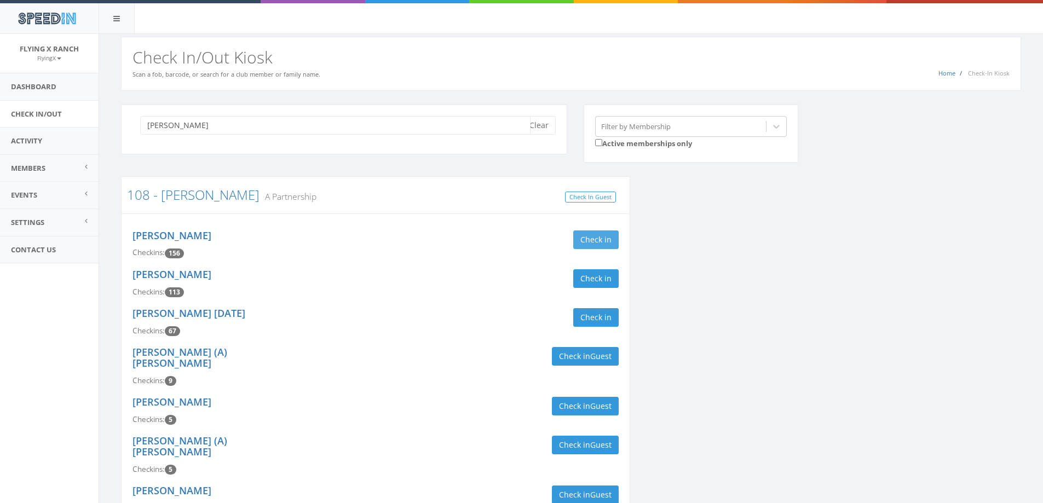
type input "simons"
click at [599, 236] on button "Check in" at bounding box center [595, 239] width 45 height 19
click at [593, 281] on button "Check in" at bounding box center [595, 278] width 45 height 19
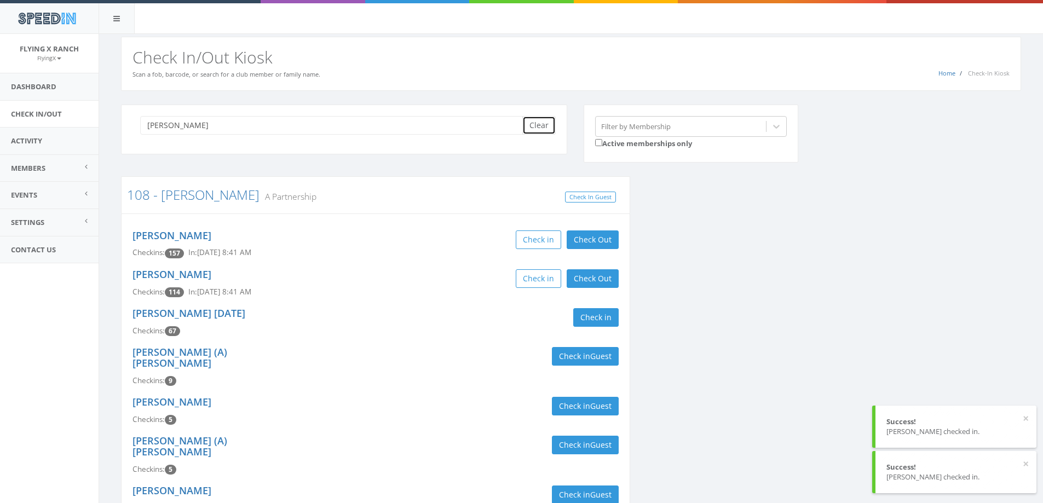
click at [543, 123] on button "Clear" at bounding box center [538, 125] width 33 height 19
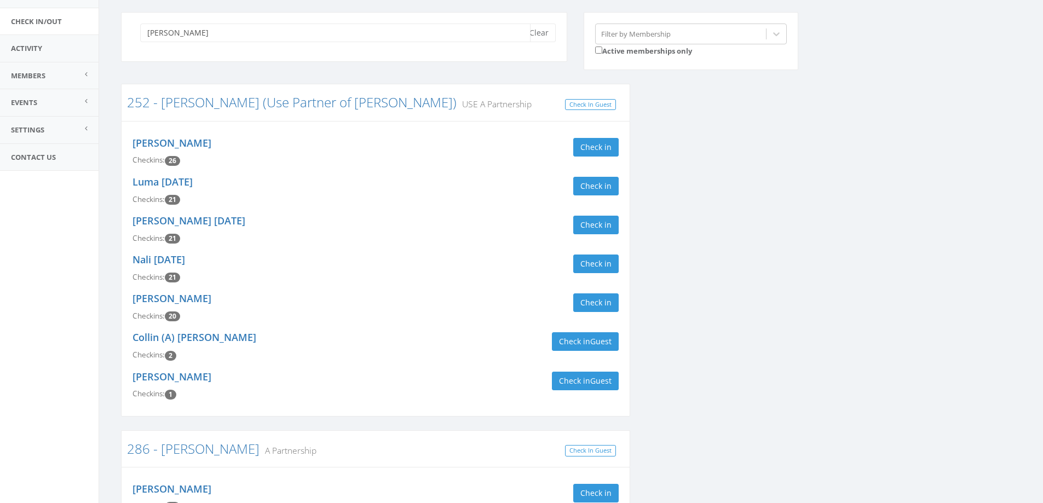
scroll to position [362, 0]
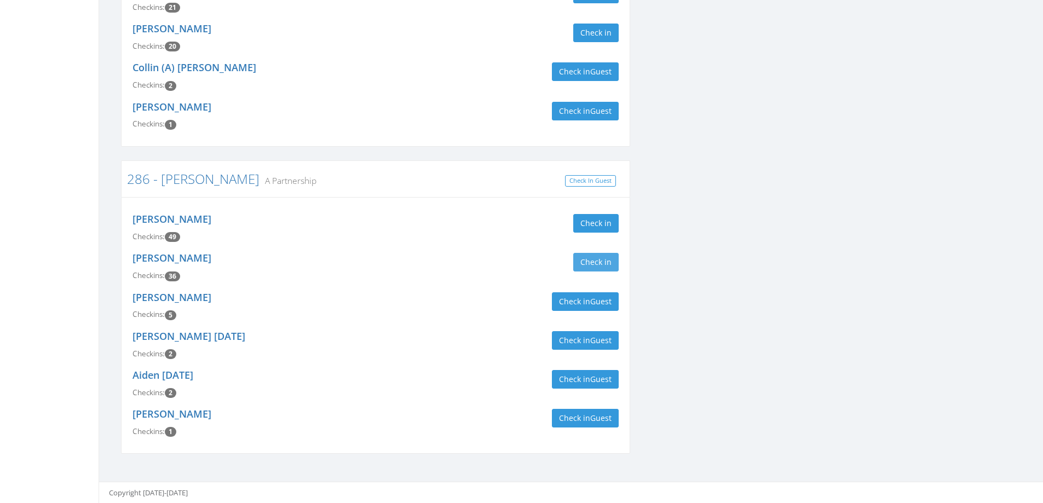
type input "[PERSON_NAME]"
click at [603, 261] on button "Check in" at bounding box center [595, 262] width 45 height 19
click at [424, 273] on div "[PERSON_NAME] Checkins: 36 Check in" at bounding box center [375, 266] width 503 height 39
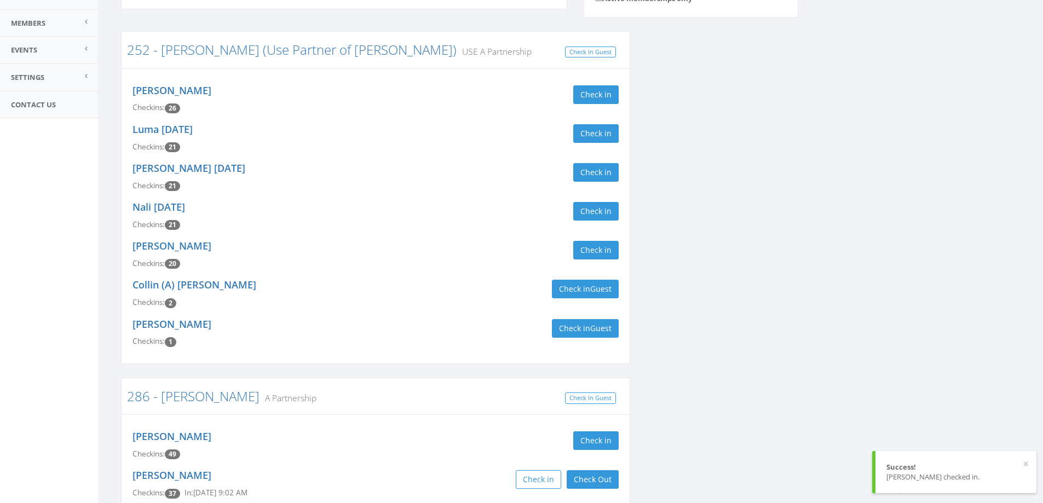
scroll to position [0, 0]
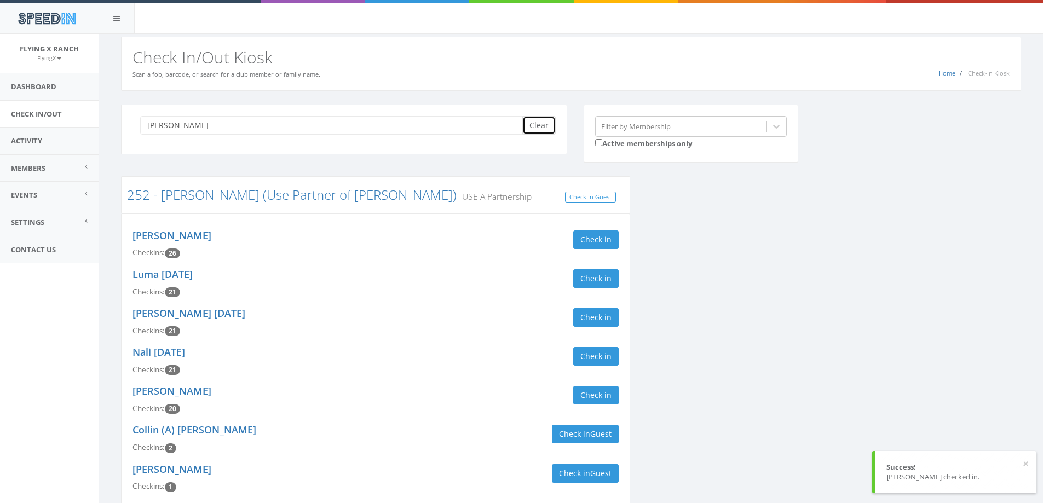
click at [543, 127] on button "Clear" at bounding box center [538, 125] width 33 height 19
